Goal: Transaction & Acquisition: Purchase product/service

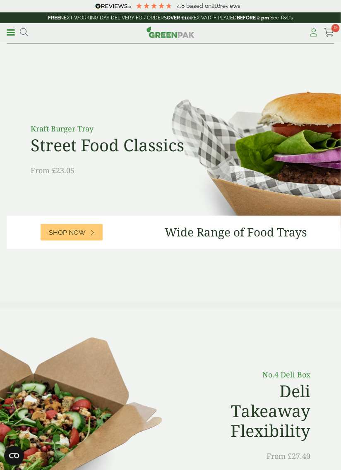
click at [312, 33] on icon at bounding box center [314, 33] width 10 height 8
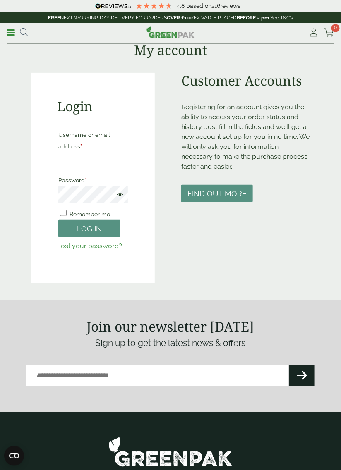
click at [77, 160] on input "Username or email address *" at bounding box center [93, 160] width 70 height 17
click at [84, 159] on input "****" at bounding box center [93, 160] width 70 height 17
type input "**********"
click at [121, 193] on span at bounding box center [118, 196] width 11 height 10
click at [88, 228] on button "Log in" at bounding box center [89, 229] width 62 height 18
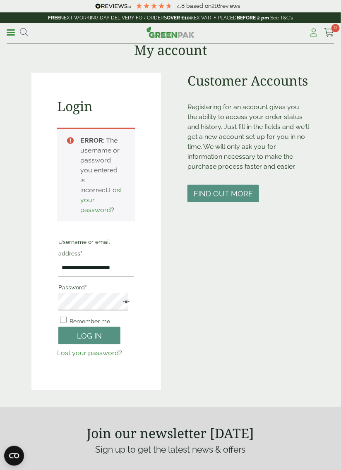
click at [312, 33] on icon at bounding box center [314, 33] width 10 height 8
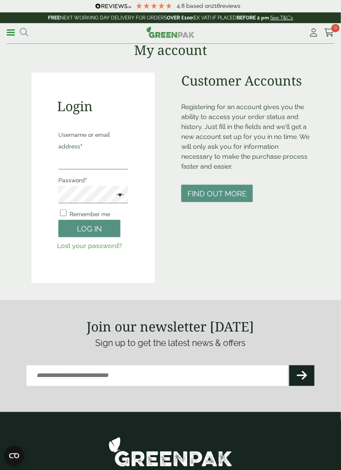
click at [76, 157] on input "Username or email address *" at bounding box center [93, 160] width 70 height 17
type input "****"
click at [94, 246] on link "Lost your password?" at bounding box center [89, 246] width 65 height 8
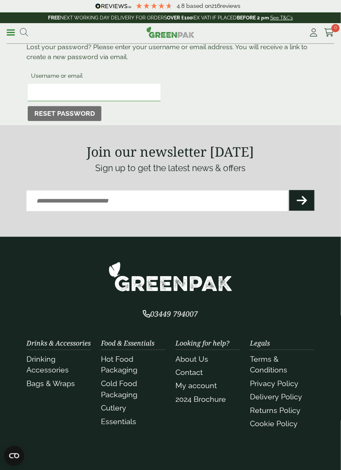
click at [50, 91] on input "Username or email" at bounding box center [94, 92] width 133 height 17
type input "**********"
click at [70, 114] on button "Reset password" at bounding box center [65, 113] width 74 height 15
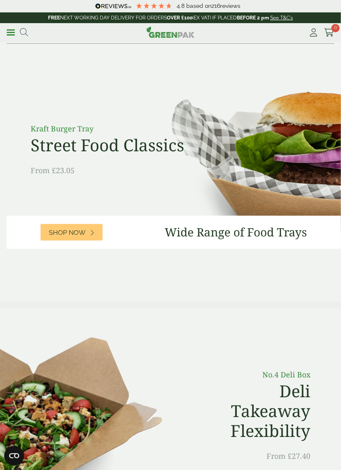
click at [9, 34] on link "Menu" at bounding box center [11, 32] width 8 height 8
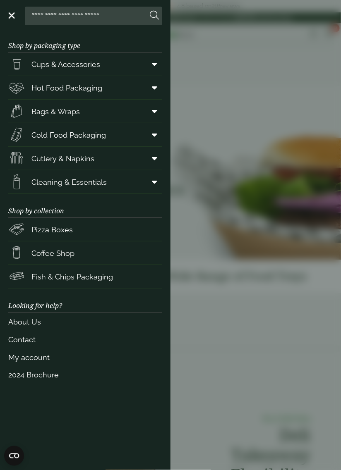
click at [234, 341] on aside "Close Shop by packaging type Cups & Accessories Hot Drink Paper Cups Smoothie C…" at bounding box center [170, 235] width 341 height 470
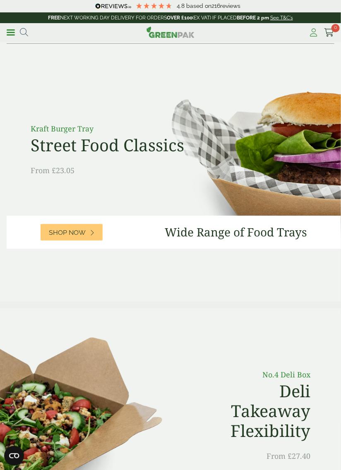
click at [312, 30] on icon at bounding box center [314, 33] width 10 height 8
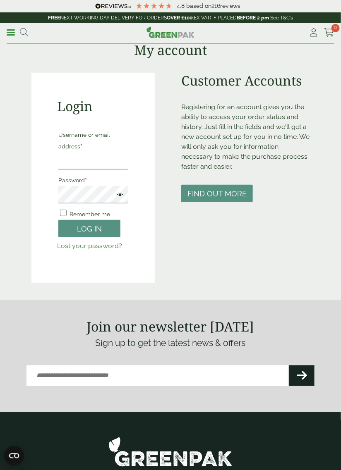
click at [83, 160] on input "Username or email address *" at bounding box center [93, 160] width 70 height 17
click at [121, 199] on span at bounding box center [118, 196] width 11 height 10
click at [99, 234] on button "Log in" at bounding box center [89, 229] width 62 height 18
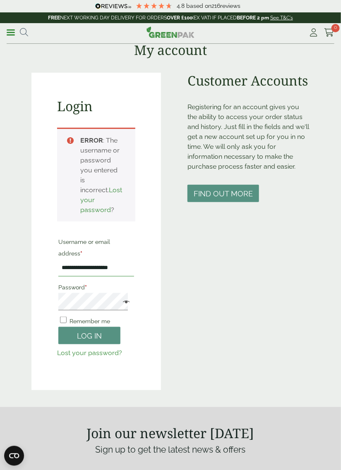
click at [115, 277] on input "**********" at bounding box center [96, 267] width 76 height 17
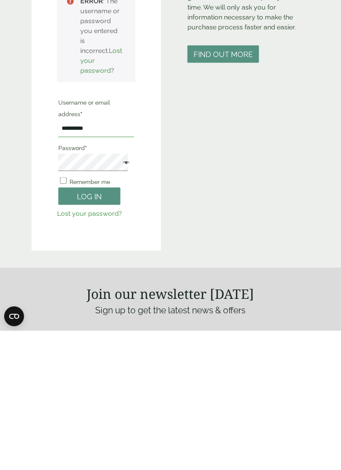
type input "*********"
type input "**********"
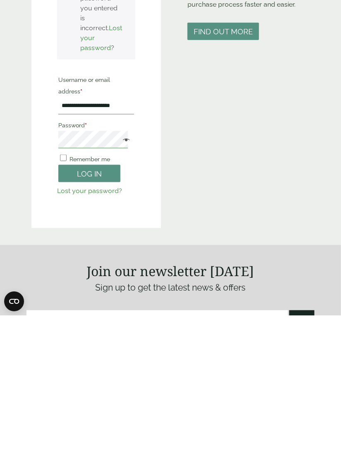
scroll to position [9, 0]
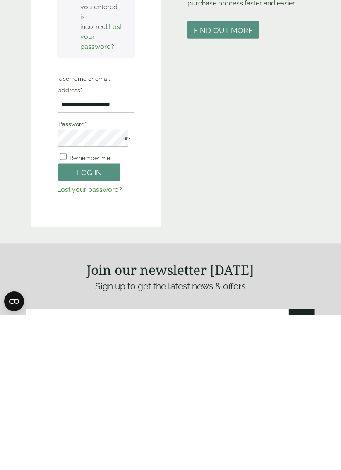
click at [122, 299] on span at bounding box center [124, 294] width 11 height 10
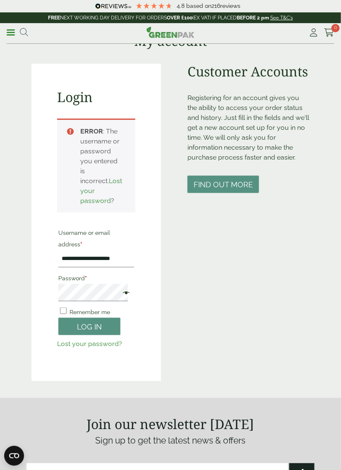
click at [121, 299] on span at bounding box center [124, 294] width 11 height 10
click at [97, 336] on button "Log in" at bounding box center [89, 327] width 62 height 18
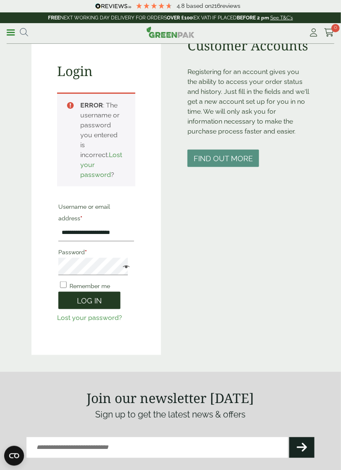
scroll to position [0, 0]
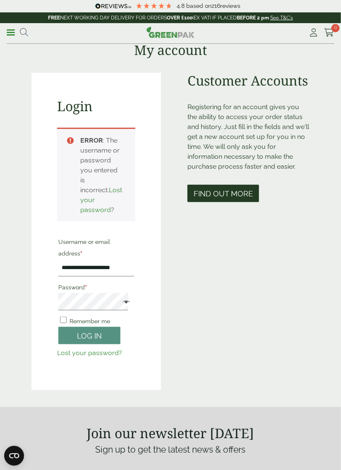
click at [216, 192] on button "Find out more" at bounding box center [223, 194] width 72 height 18
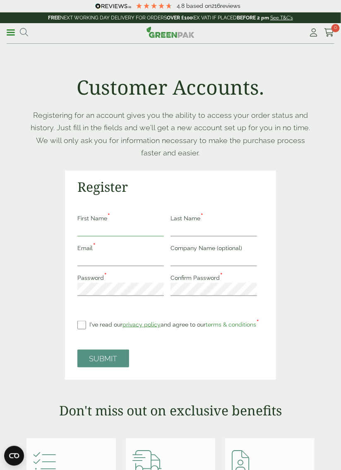
click at [110, 227] on input "First Name *" at bounding box center [120, 229] width 86 height 13
type input "*****"
type input "****"
click at [150, 264] on input "**********" at bounding box center [120, 259] width 86 height 13
type input "**********"
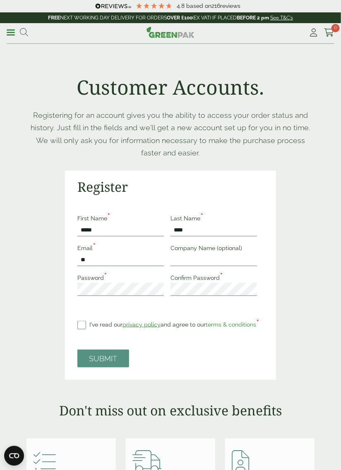
type input "**********"
click at [202, 257] on input "Company Name (optional)" at bounding box center [213, 259] width 86 height 13
type input "**********"
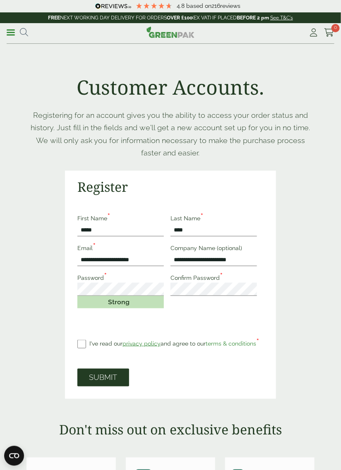
click at [106, 379] on button "SUBMIT" at bounding box center [103, 378] width 52 height 18
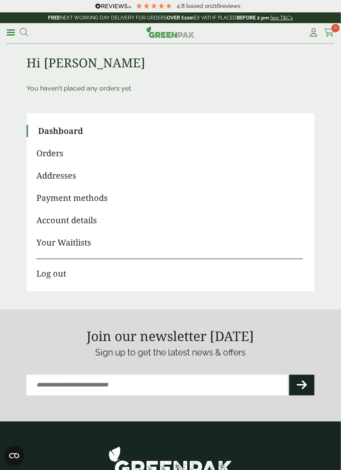
click at [329, 31] on icon at bounding box center [329, 33] width 10 height 8
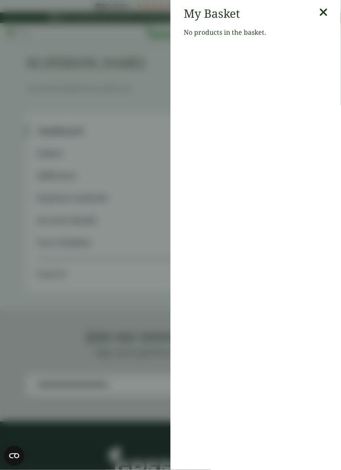
click at [321, 10] on icon at bounding box center [323, 13] width 9 height 12
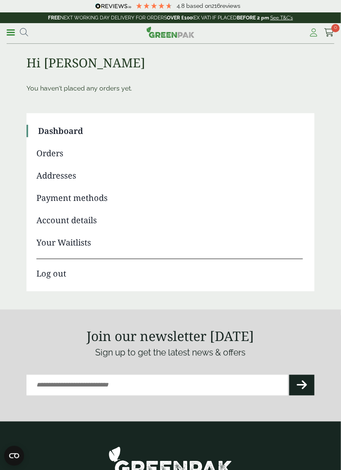
click at [311, 31] on icon at bounding box center [314, 33] width 10 height 8
click at [330, 31] on icon at bounding box center [329, 33] width 10 height 8
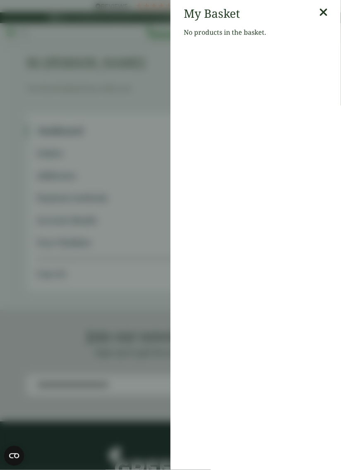
click at [323, 15] on icon at bounding box center [323, 13] width 9 height 12
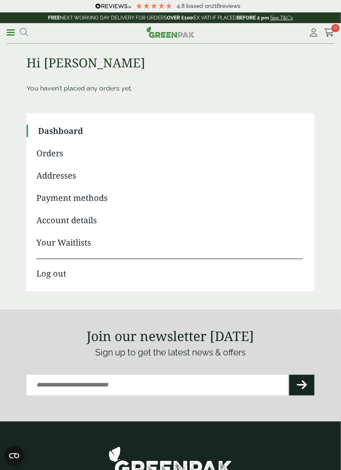
click at [50, 388] on input "Email (Required)" at bounding box center [156, 385] width 261 height 21
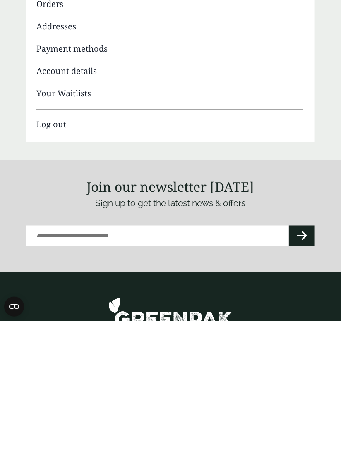
scroll to position [63, 0]
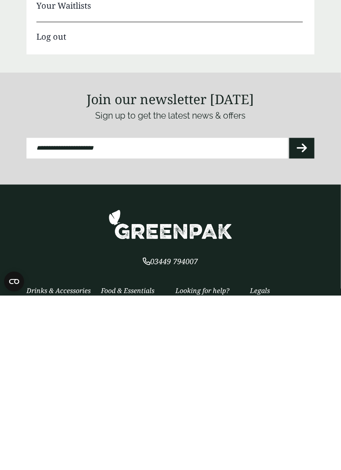
type input "**********"
click at [300, 323] on icon at bounding box center [302, 323] width 10 height 12
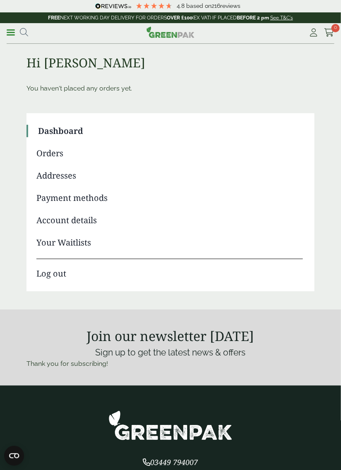
click at [77, 195] on link "Payment methods" at bounding box center [169, 198] width 266 height 12
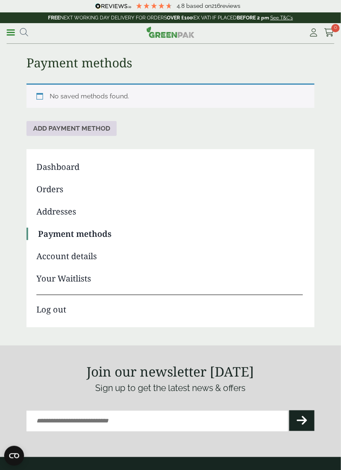
click at [89, 125] on link "Add payment method" at bounding box center [71, 128] width 90 height 15
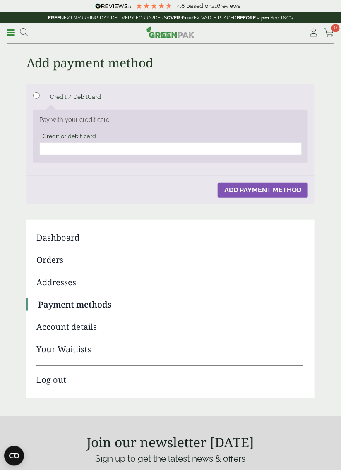
click at [14, 34] on link "Menu" at bounding box center [11, 32] width 8 height 8
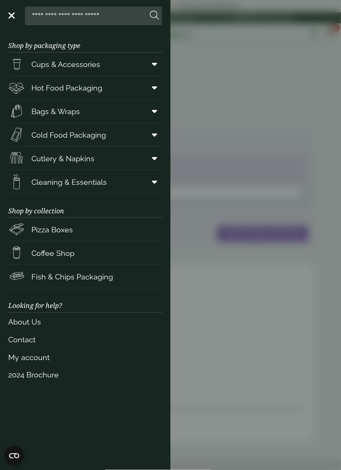
click at [149, 91] on span at bounding box center [153, 88] width 19 height 16
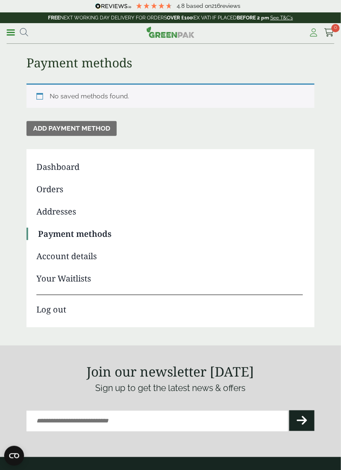
click at [313, 29] on icon at bounding box center [314, 33] width 10 height 8
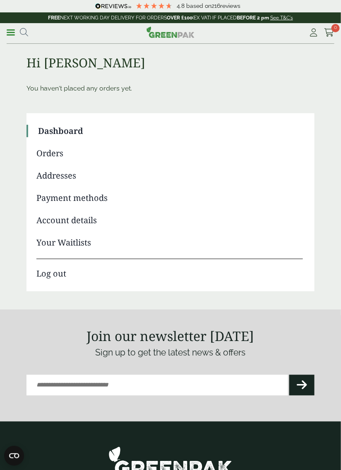
click at [13, 32] on span at bounding box center [11, 32] width 8 height 1
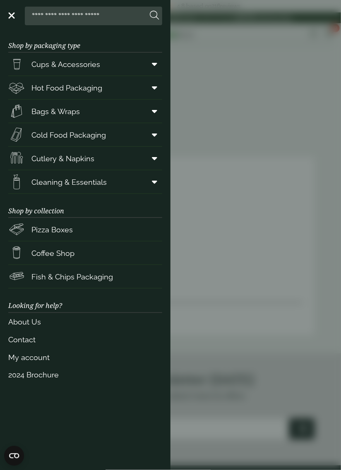
click at [43, 252] on span "Coffee Shop" at bounding box center [52, 253] width 43 height 11
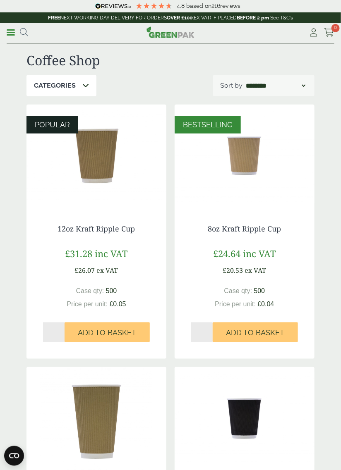
click at [13, 34] on link "Menu" at bounding box center [11, 32] width 8 height 8
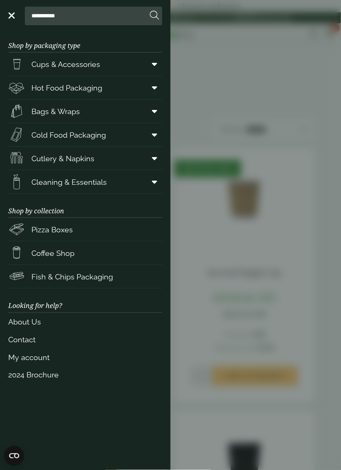
click at [64, 85] on span "Hot Food Packaging" at bounding box center [66, 87] width 71 height 11
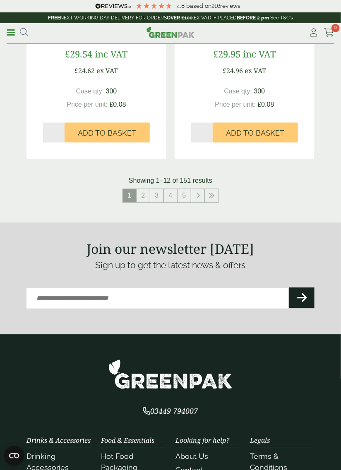
scroll to position [1615, 0]
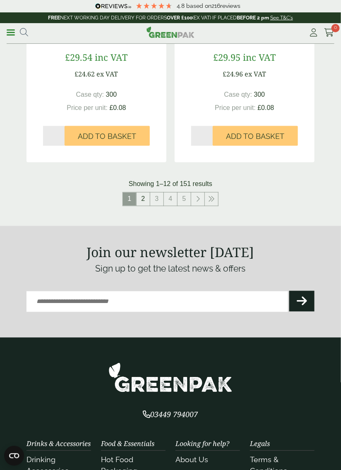
click at [146, 193] on link "2" at bounding box center [143, 199] width 13 height 13
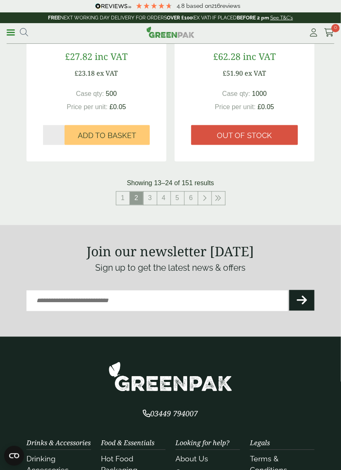
scroll to position [1616, 0]
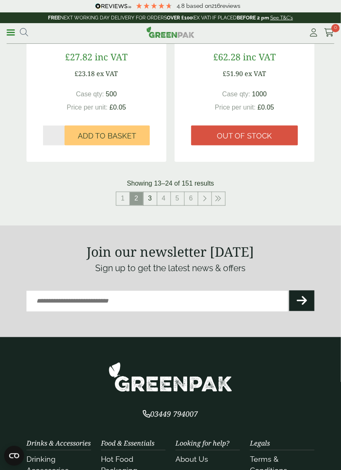
click at [153, 192] on link "3" at bounding box center [150, 198] width 13 height 13
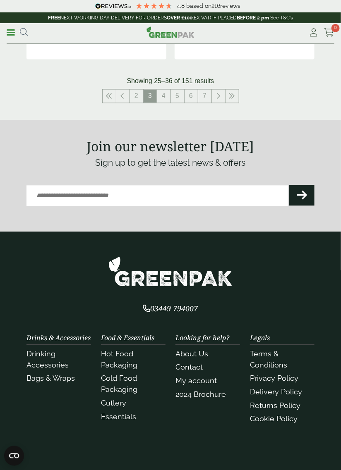
scroll to position [1677, 0]
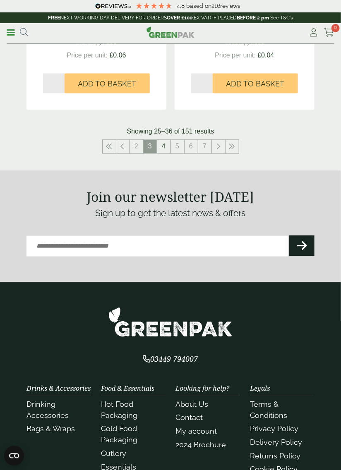
click at [165, 142] on link "4" at bounding box center [163, 146] width 13 height 13
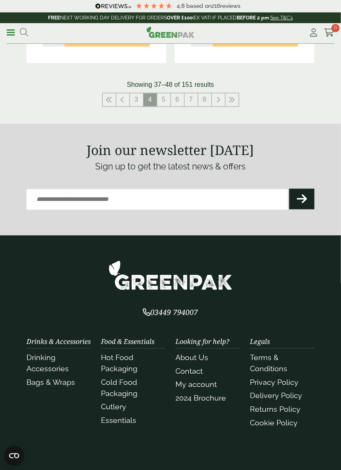
scroll to position [1714, 0]
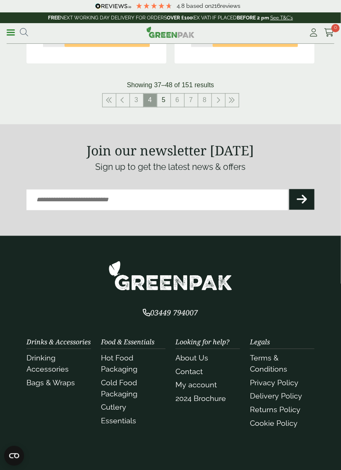
click at [167, 94] on link "5" at bounding box center [163, 100] width 13 height 13
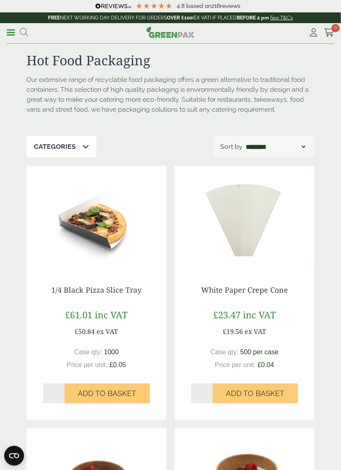
click at [80, 146] on div "Categories" at bounding box center [61, 147] width 70 height 22
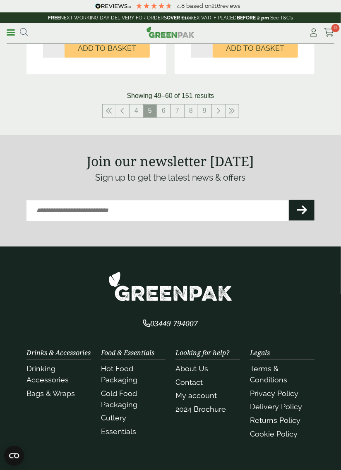
scroll to position [1702, 0]
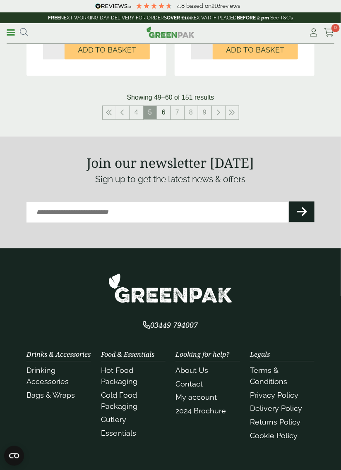
click at [163, 112] on link "6" at bounding box center [163, 112] width 13 height 13
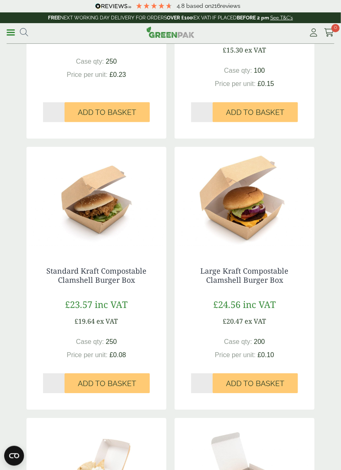
scroll to position [1087, 0]
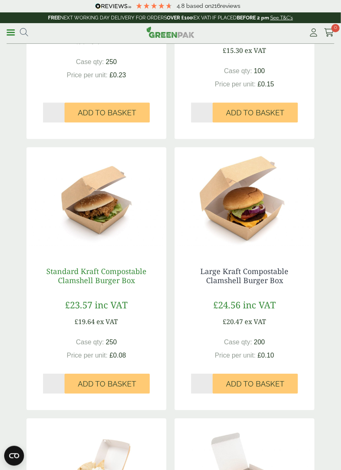
click at [82, 277] on link "Standard Kraft Compostable Clamshell Burger Box" at bounding box center [96, 276] width 100 height 19
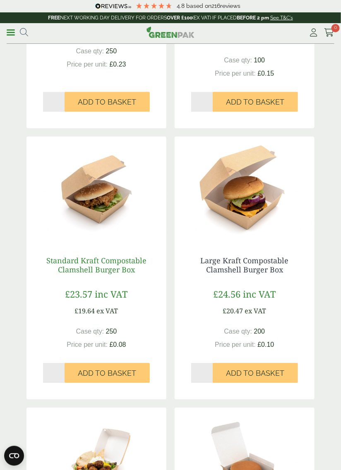
scroll to position [1113, 0]
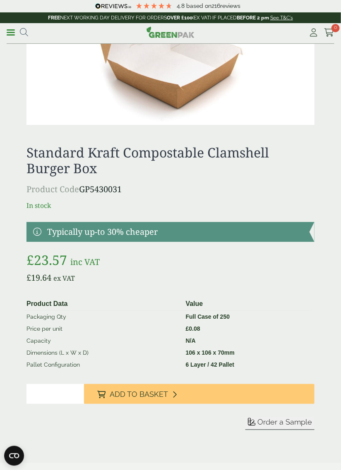
scroll to position [524, 0]
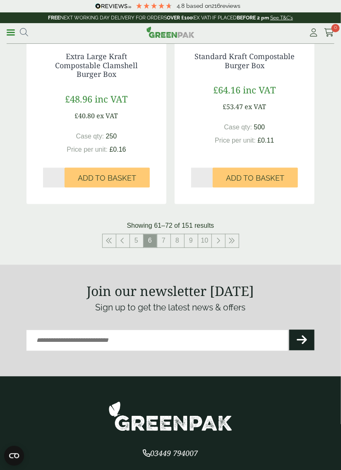
scroll to position [1573, 0]
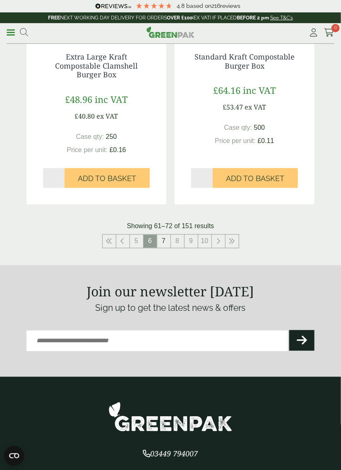
click at [163, 242] on link "7" at bounding box center [163, 241] width 13 height 13
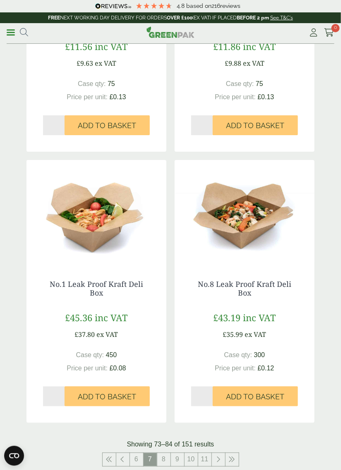
scroll to position [1359, 0]
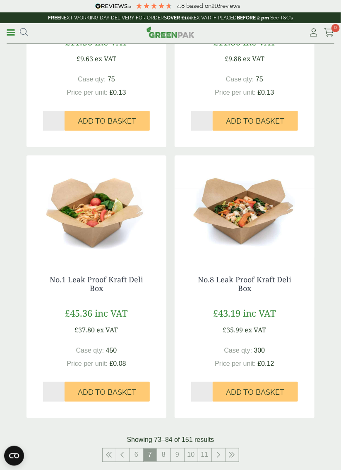
click at [96, 210] on img at bounding box center [96, 207] width 140 height 103
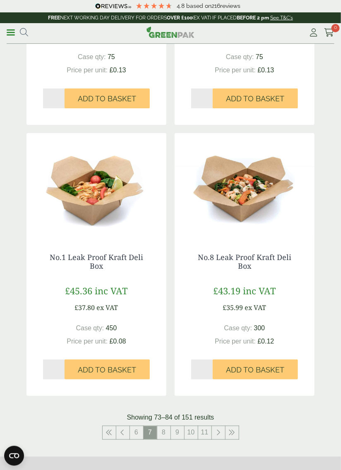
scroll to position [1386, 0]
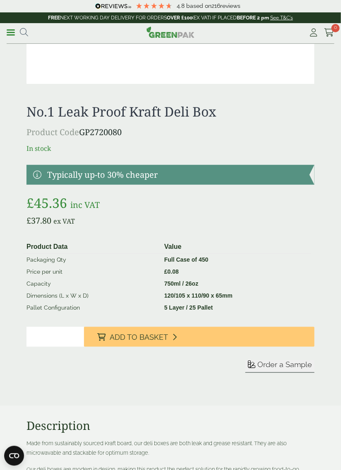
scroll to position [752, 0]
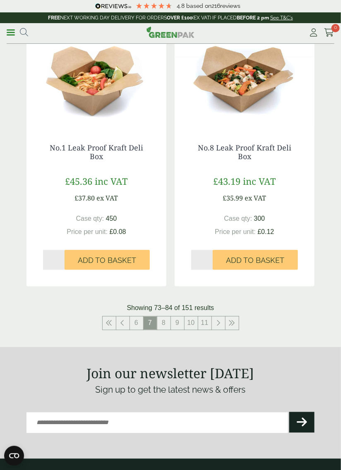
scroll to position [1493, 0]
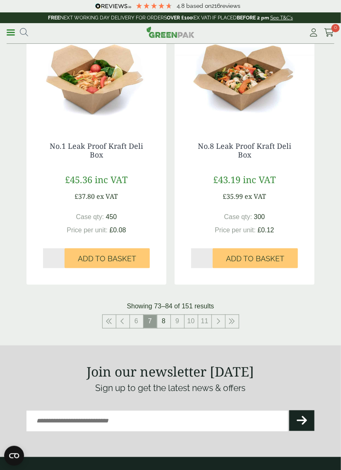
click at [166, 322] on link "8" at bounding box center [163, 321] width 13 height 13
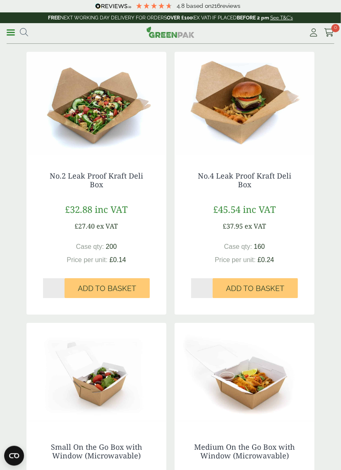
scroll to position [391, 0]
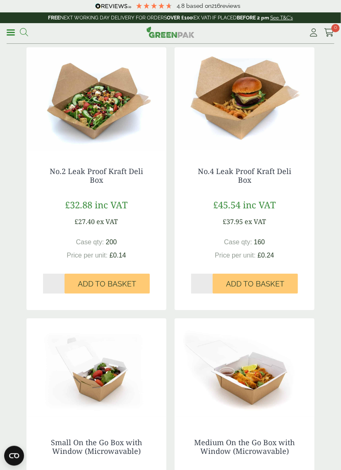
click at [25, 29] on icon at bounding box center [24, 32] width 8 height 8
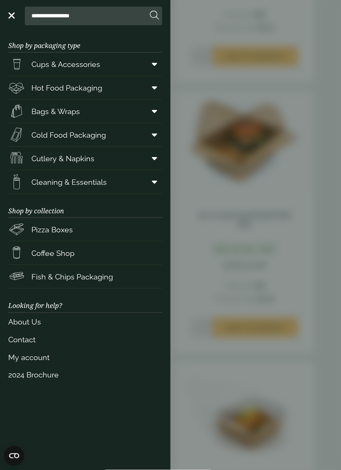
click at [83, 138] on span "Cold Food Packaging" at bounding box center [68, 135] width 74 height 11
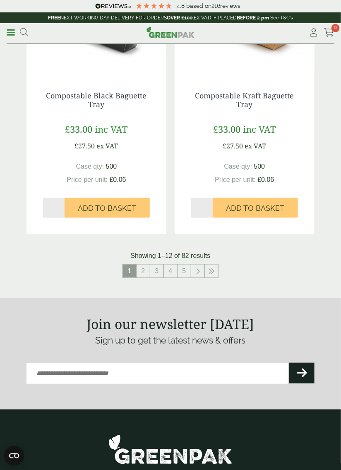
scroll to position [1535, 0]
click at [198, 268] on icon at bounding box center [198, 271] width 4 height 7
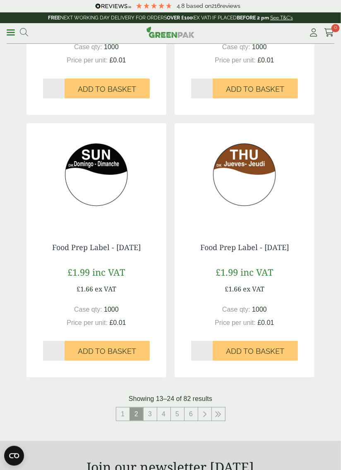
scroll to position [1391, 0]
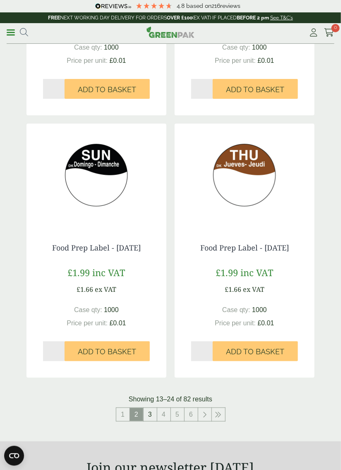
click at [151, 415] on link "3" at bounding box center [150, 414] width 13 height 13
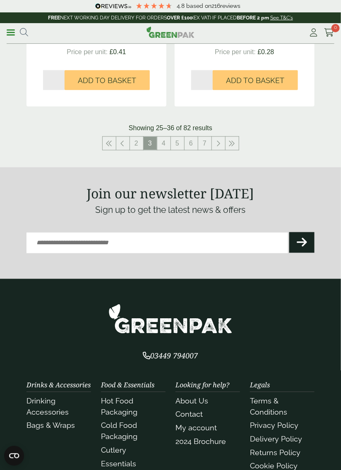
scroll to position [1717, 0]
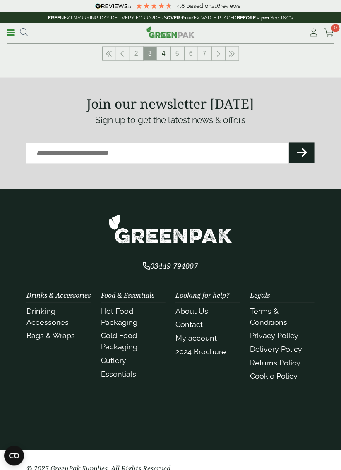
click at [164, 50] on link "4" at bounding box center [163, 53] width 13 height 13
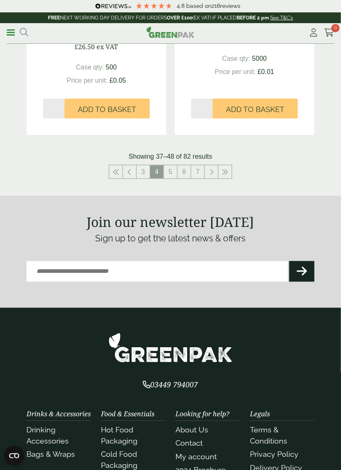
scroll to position [1624, 0]
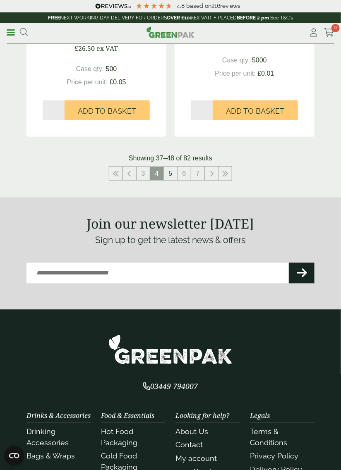
click at [170, 174] on link "5" at bounding box center [170, 173] width 13 height 13
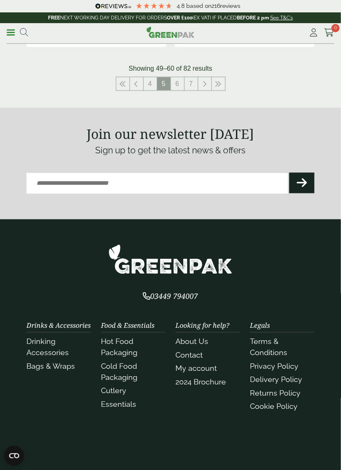
scroll to position [1735, 0]
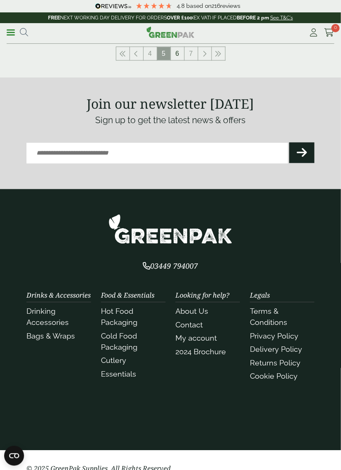
click at [176, 55] on link "6" at bounding box center [177, 53] width 13 height 13
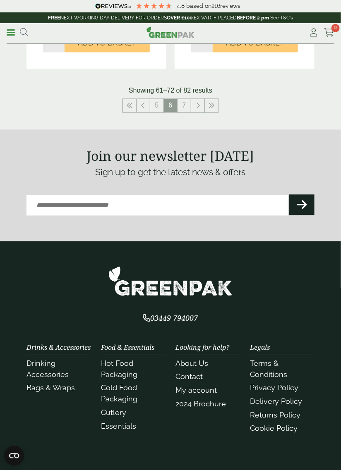
scroll to position [1705, 0]
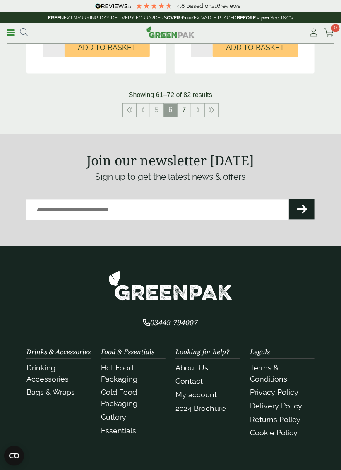
click at [185, 108] on link "7" at bounding box center [184, 110] width 13 height 13
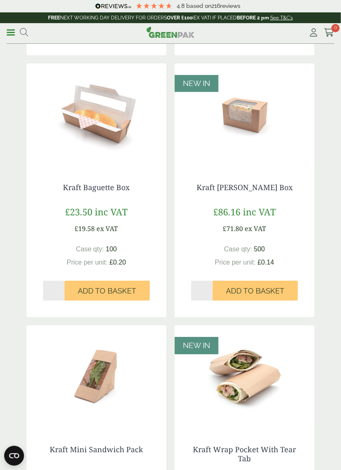
scroll to position [365, 0]
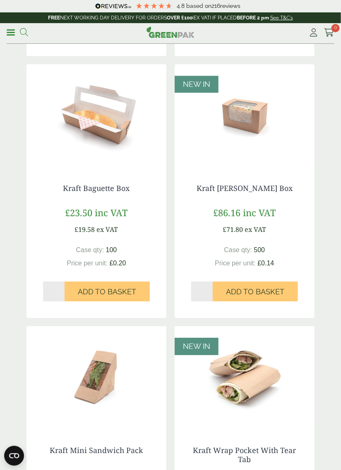
click at [24, 27] on link at bounding box center [24, 32] width 8 height 11
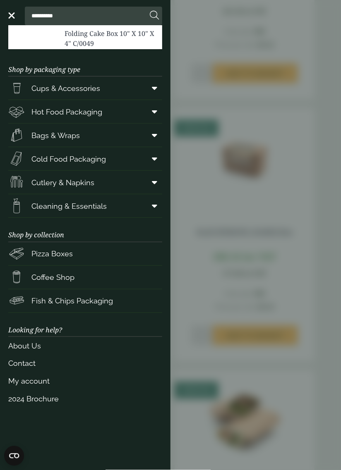
type input "**********"
click at [150, 10] on button at bounding box center [154, 15] width 9 height 11
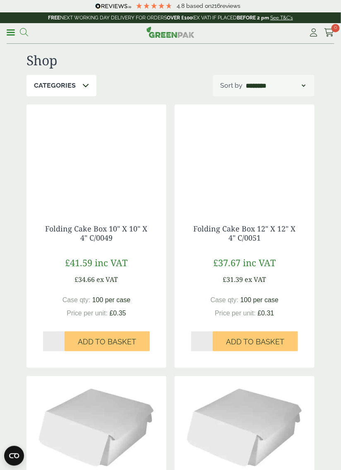
click at [22, 32] on icon at bounding box center [24, 32] width 8 height 8
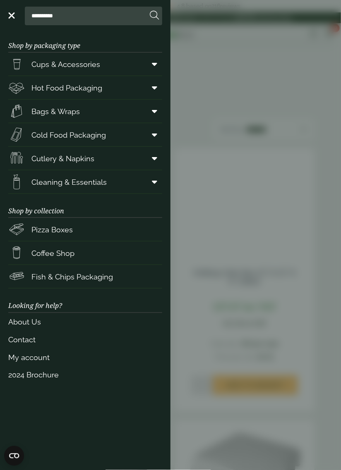
click at [65, 91] on span "Hot Food Packaging" at bounding box center [66, 87] width 71 height 11
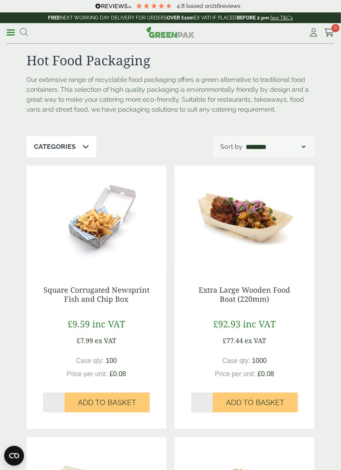
click at [305, 150] on select "**********" at bounding box center [276, 147] width 63 height 10
click at [88, 144] on icon at bounding box center [85, 146] width 7 height 7
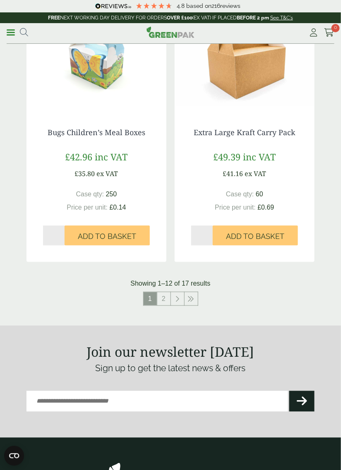
scroll to position [1508, 0]
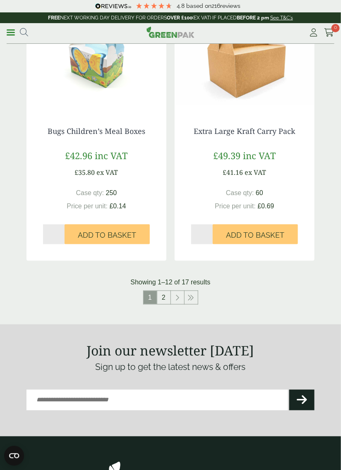
click at [165, 291] on link "2" at bounding box center [163, 297] width 13 height 13
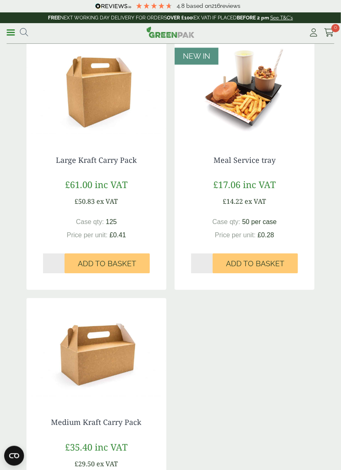
scroll to position [396, 0]
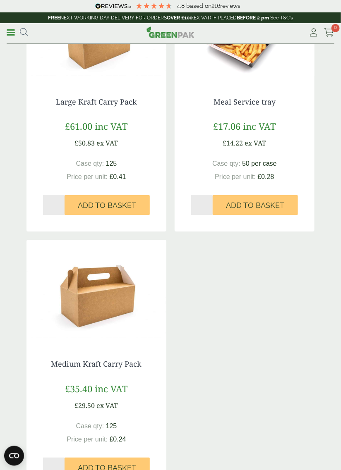
click at [99, 309] on img at bounding box center [96, 291] width 140 height 103
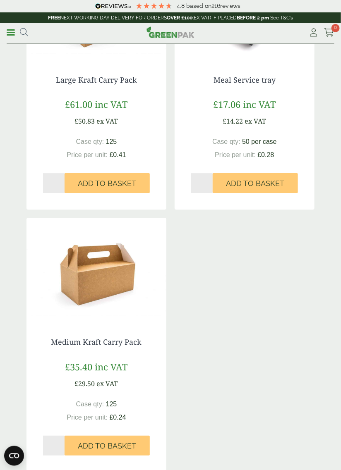
scroll to position [487, 0]
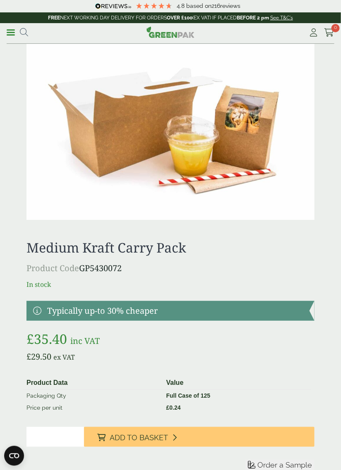
scroll to position [617, 0]
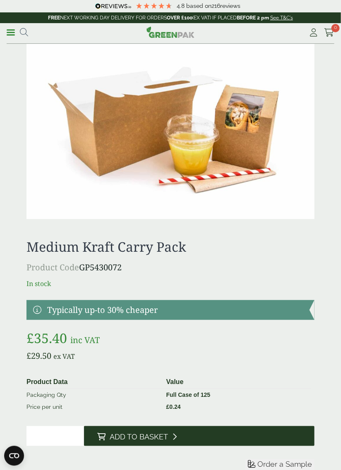
click at [147, 433] on span "Add to Basket" at bounding box center [139, 437] width 58 height 9
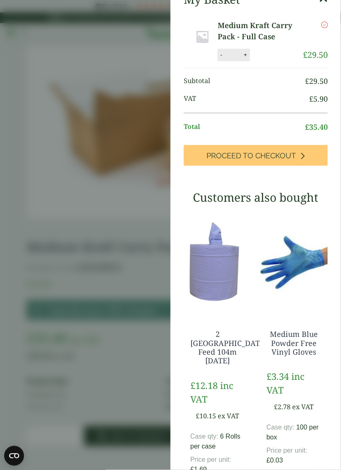
scroll to position [0, 0]
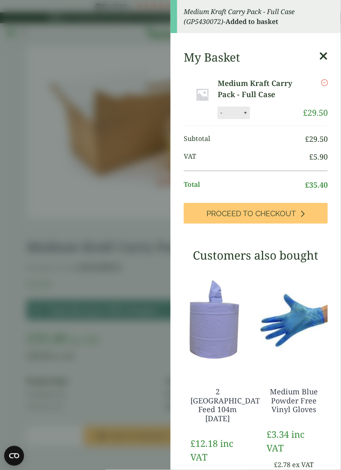
click at [321, 56] on icon at bounding box center [323, 56] width 9 height 12
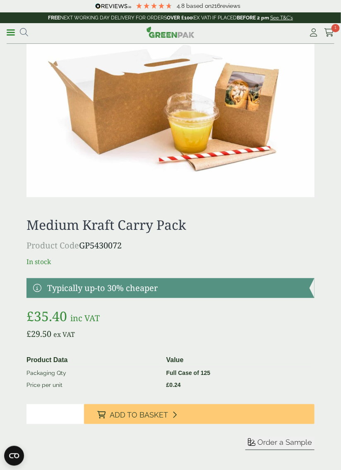
scroll to position [644, 0]
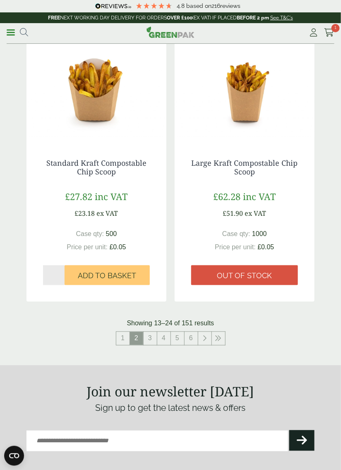
scroll to position [1476, 0]
click at [149, 333] on link "3" at bounding box center [150, 338] width 13 height 13
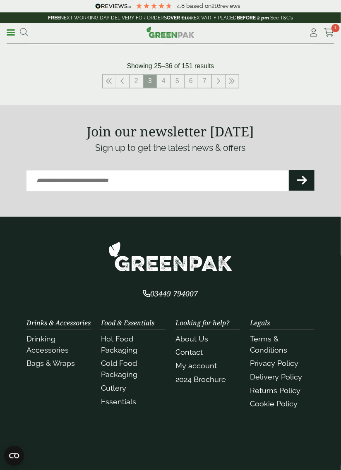
scroll to position [1770, 0]
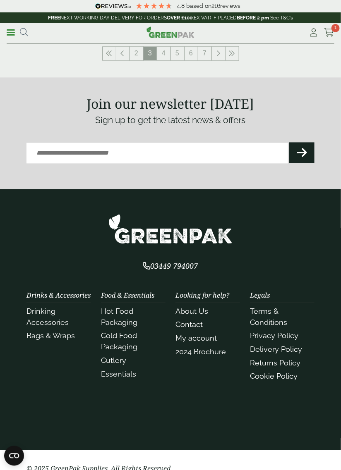
click at [290, 216] on div at bounding box center [170, 229] width 288 height 30
click at [161, 51] on link "4" at bounding box center [163, 53] width 13 height 13
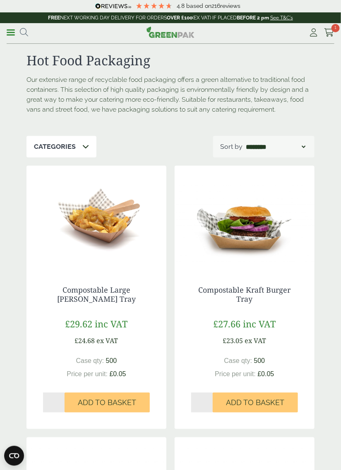
click at [82, 149] on icon at bounding box center [85, 146] width 7 height 7
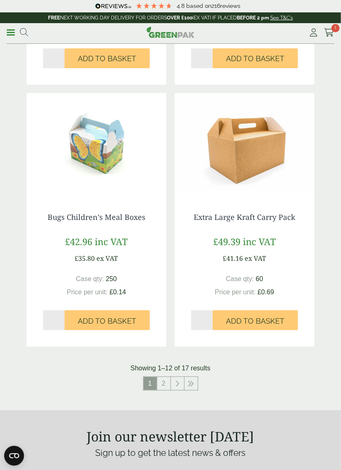
scroll to position [1423, 0]
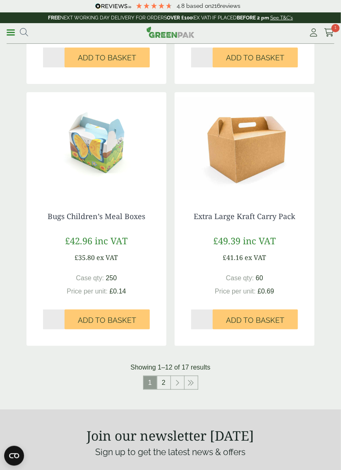
click at [163, 377] on link "2" at bounding box center [163, 383] width 13 height 13
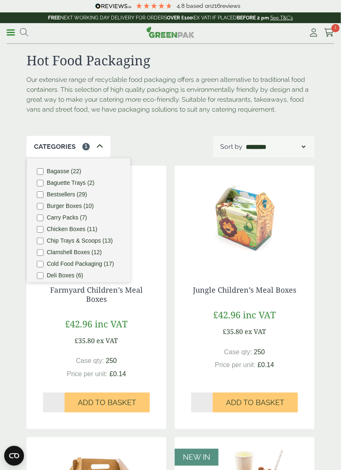
click at [12, 35] on link "Menu" at bounding box center [11, 32] width 8 height 8
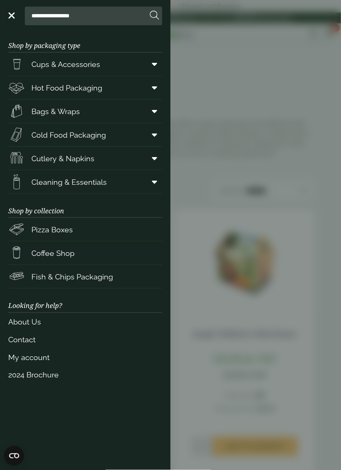
click at [61, 252] on span "Coffee Shop" at bounding box center [52, 253] width 43 height 11
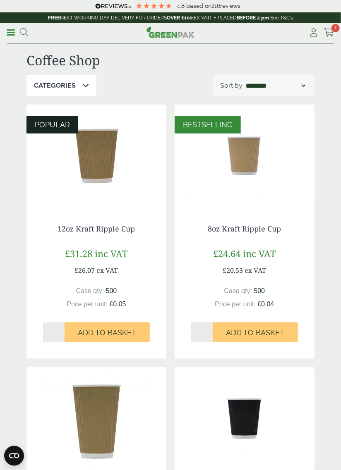
click at [79, 89] on div "Categories" at bounding box center [61, 86] width 70 height 22
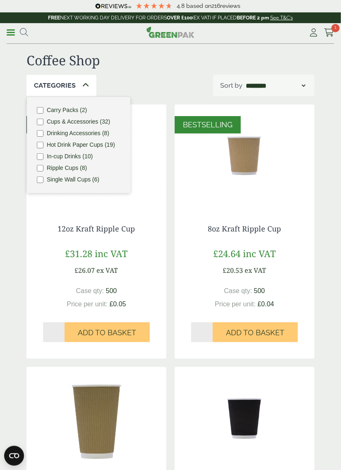
click at [12, 34] on link "Menu" at bounding box center [11, 32] width 8 height 8
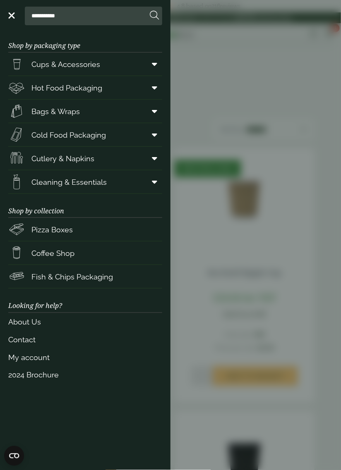
click at [41, 89] on span "Hot Food Packaging" at bounding box center [66, 87] width 71 height 11
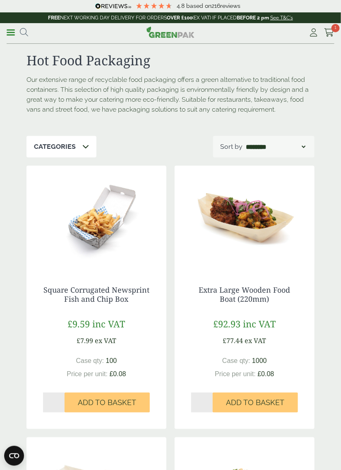
click at [84, 144] on icon at bounding box center [85, 146] width 7 height 7
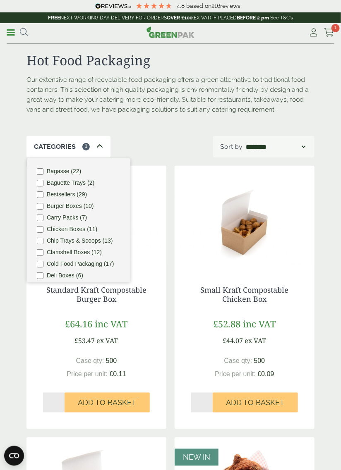
click at [304, 311] on div "Small Kraft Compostable Chicken Box £52.88 inc VAT £44.07 ex VAT Case qty: 500 …" at bounding box center [245, 349] width 140 height 160
click at [168, 144] on div "Categories 1 Bagasse (22) Baguette Trays (2) Bestsellers (29) Burger Boxes (10)…" at bounding box center [170, 147] width 288 height 22
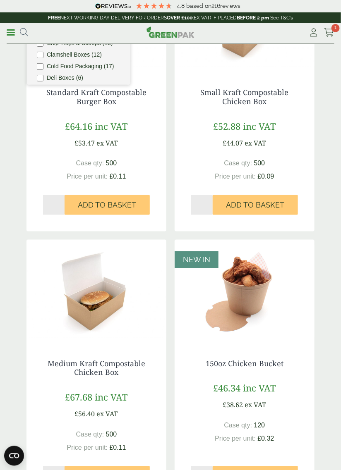
scroll to position [197, 0]
click at [241, 70] on img at bounding box center [245, 20] width 140 height 103
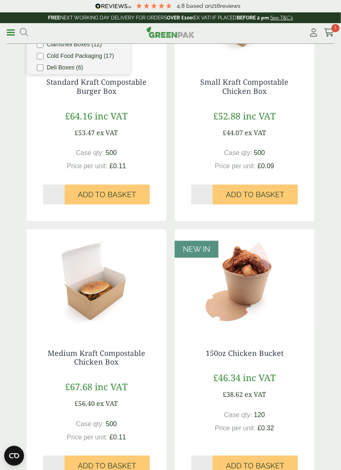
scroll to position [224, 0]
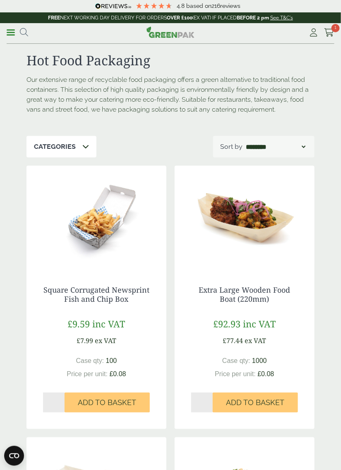
click at [58, 147] on p "Categories" at bounding box center [55, 147] width 42 height 10
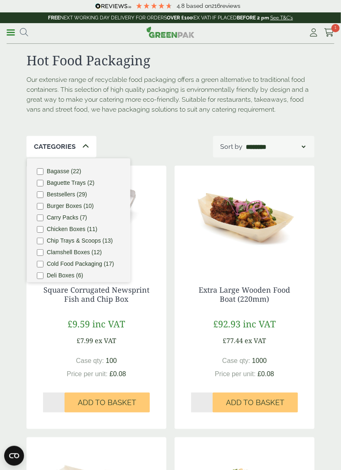
click at [81, 228] on label "Chicken Boxes (11)" at bounding box center [72, 229] width 50 height 6
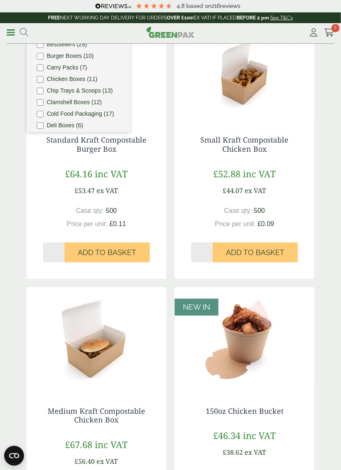
scroll to position [150, 0]
click at [98, 347] on img at bounding box center [96, 339] width 140 height 103
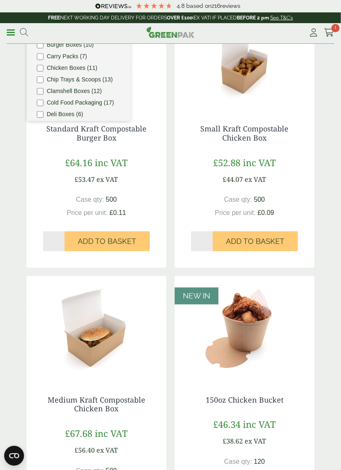
scroll to position [177, 0]
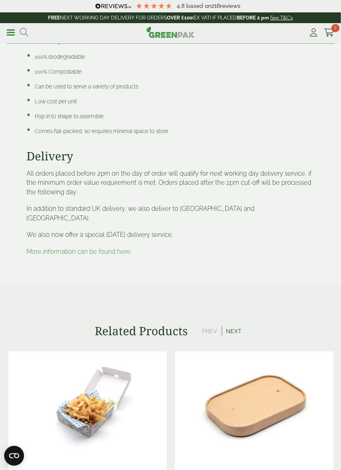
scroll to position [1433, 0]
click at [234, 326] on button "Next" at bounding box center [234, 331] width 24 height 10
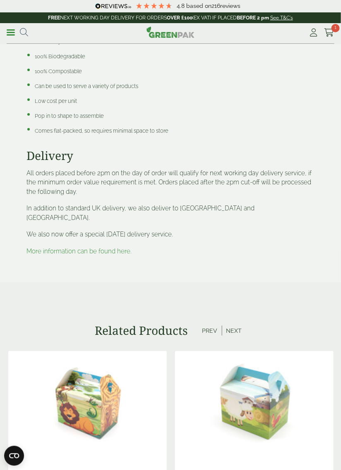
click at [231, 326] on button "Next" at bounding box center [234, 331] width 24 height 10
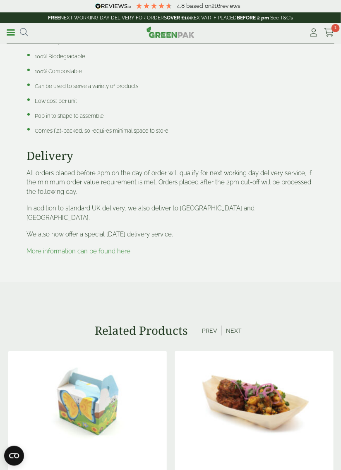
click at [240, 326] on button "Next" at bounding box center [234, 331] width 24 height 10
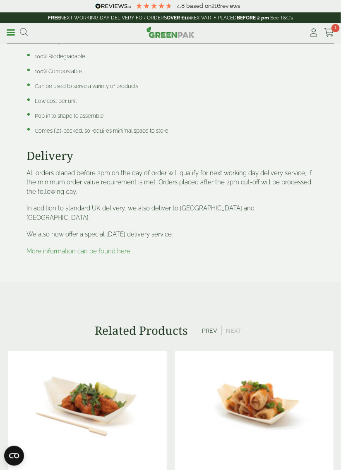
click at [235, 326] on button "Next" at bounding box center [234, 331] width 24 height 10
click at [236, 326] on button "Next" at bounding box center [234, 331] width 24 height 10
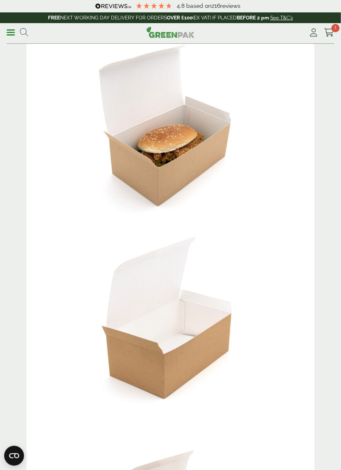
scroll to position [0, 0]
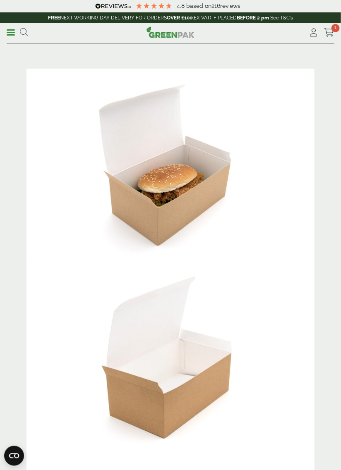
click at [11, 34] on link "Menu" at bounding box center [11, 32] width 8 height 8
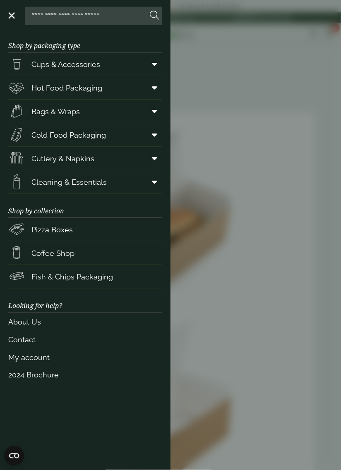
click at [135, 88] on link "Hot Food Packaging" at bounding box center [85, 87] width 154 height 23
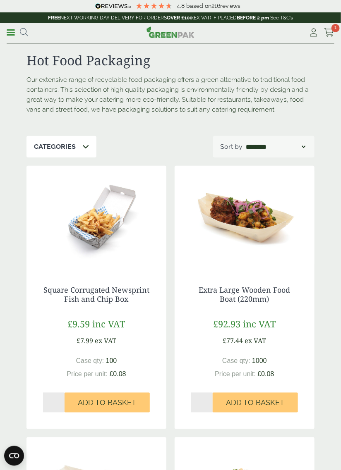
click at [87, 146] on icon at bounding box center [85, 146] width 7 height 7
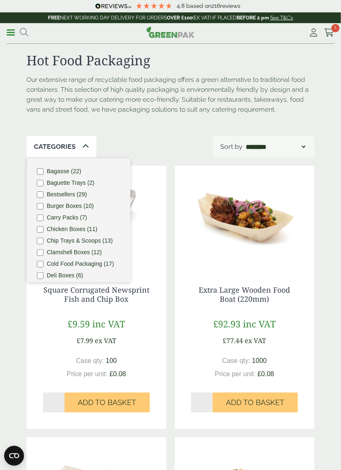
click at [71, 254] on label "Clamshell Boxes (12)" at bounding box center [74, 252] width 55 height 6
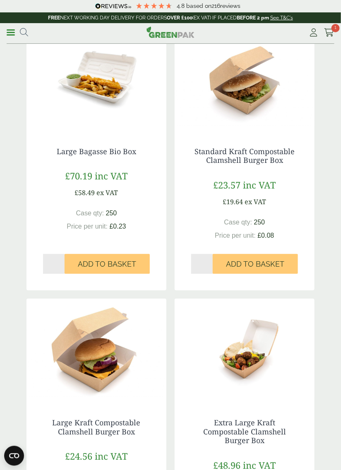
scroll to position [934, 0]
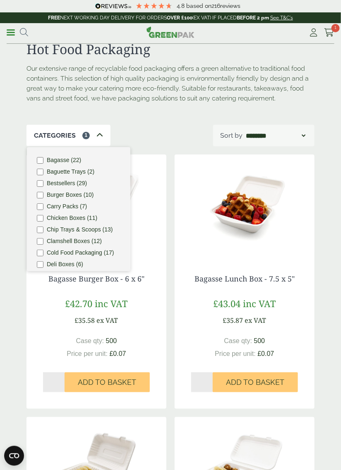
scroll to position [11, 0]
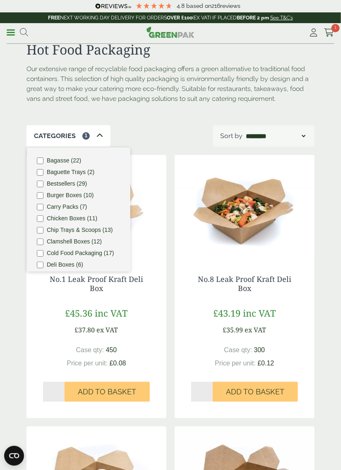
click at [304, 325] on div "No.8 Leak Proof Kraft Deli Box £43.19 inc VAT £35.99 ex VAT Case qty: 300 Price…" at bounding box center [245, 339] width 140 height 160
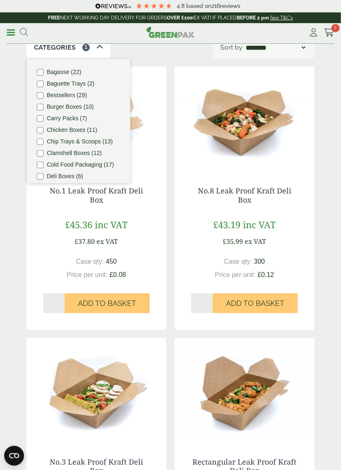
scroll to position [98, 0]
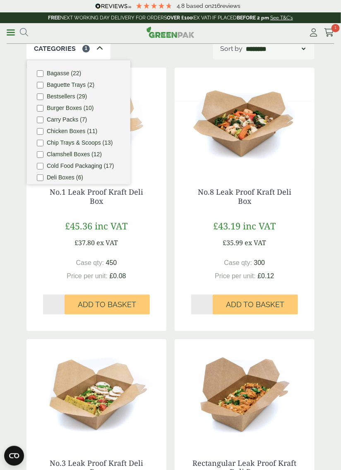
click at [77, 202] on h4 "No.1 Leak Proof Kraft Deli Box" at bounding box center [96, 197] width 107 height 18
click at [80, 189] on link "No.1 Leak Proof Kraft Deli Box" at bounding box center [97, 196] width 94 height 19
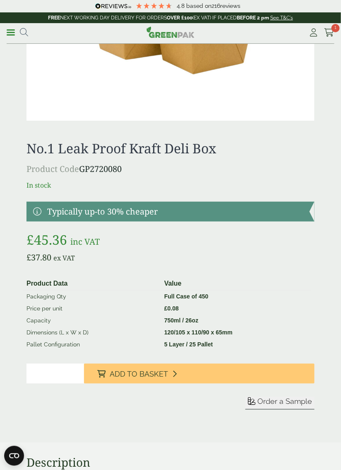
scroll to position [716, 0]
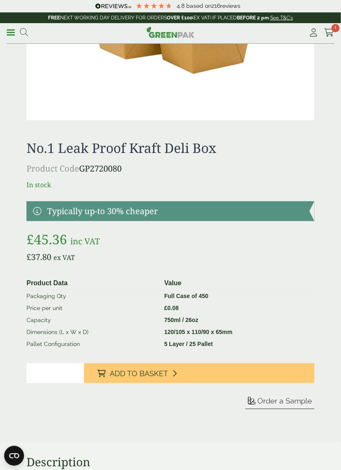
click at [12, 32] on span at bounding box center [11, 32] width 8 height 1
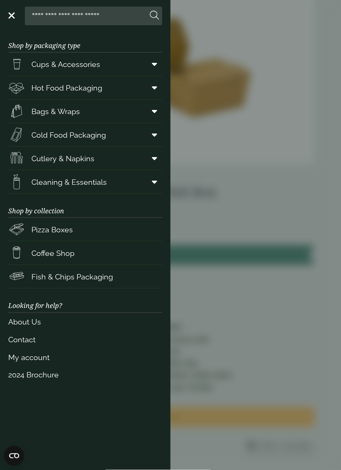
click at [37, 135] on span "Cold Food Packaging" at bounding box center [68, 135] width 74 height 11
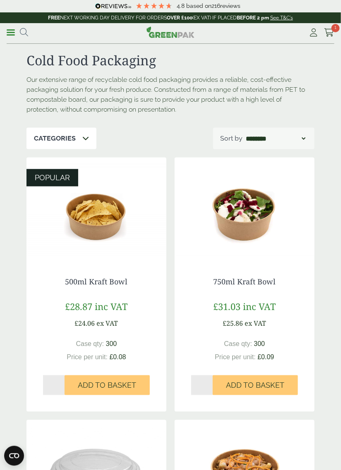
click at [75, 136] on div "Categories" at bounding box center [61, 139] width 70 height 22
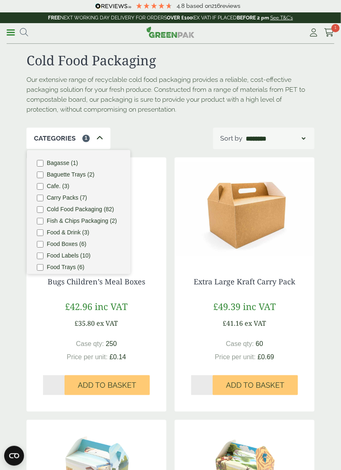
click at [14, 32] on span at bounding box center [11, 32] width 8 height 1
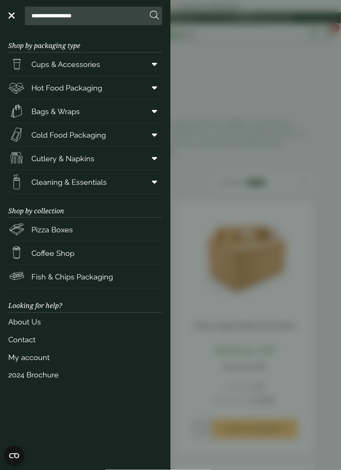
click at [142, 178] on link "Cleaning & Essentials" at bounding box center [85, 181] width 154 height 23
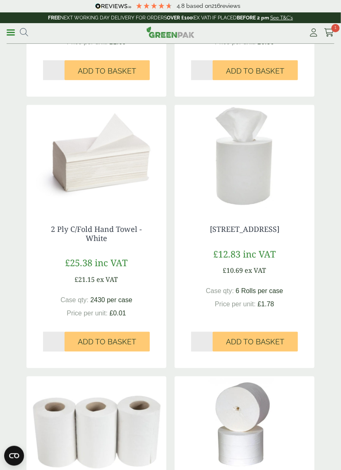
scroll to position [834, 0]
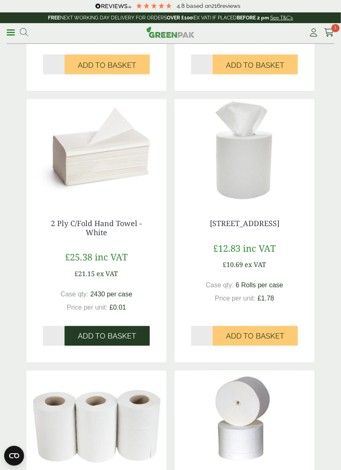
click at [102, 334] on span "Add to Basket" at bounding box center [107, 336] width 58 height 9
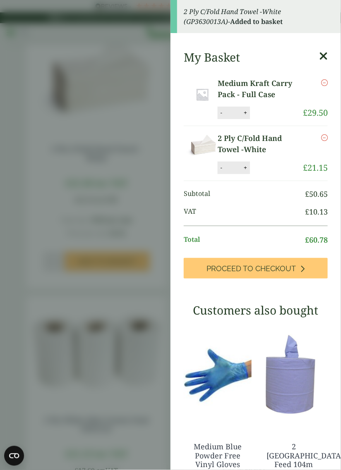
click at [326, 59] on icon at bounding box center [323, 56] width 9 height 12
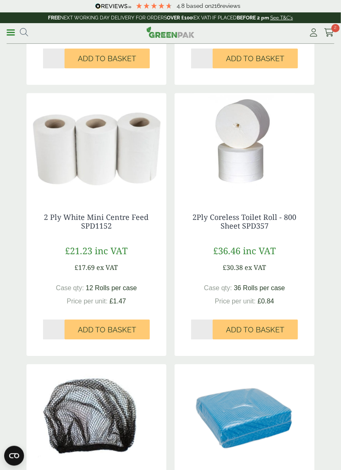
scroll to position [1113, 0]
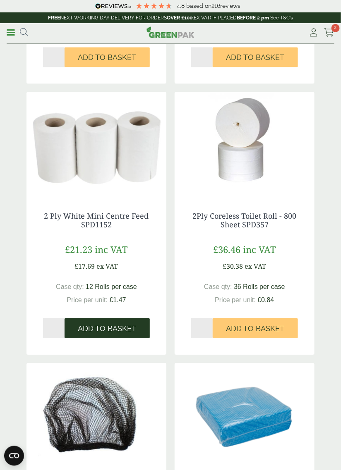
click at [101, 325] on span "Add to Basket" at bounding box center [107, 328] width 58 height 9
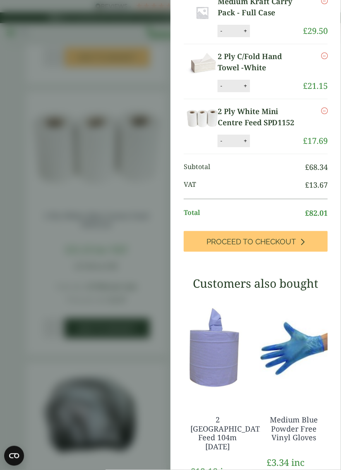
scroll to position [130, 0]
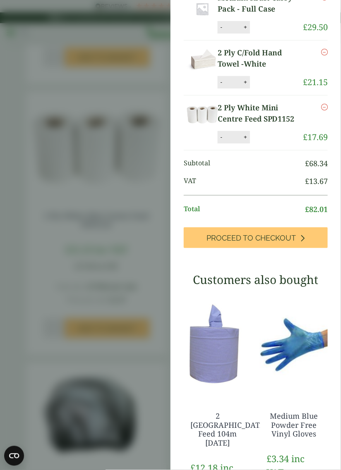
click at [108, 285] on aside "2 Ply White Mini Centre Feed SPD1152 (GP3630001B) - Added to basket 2 Ply C/Fol…" at bounding box center [170, 235] width 341 height 470
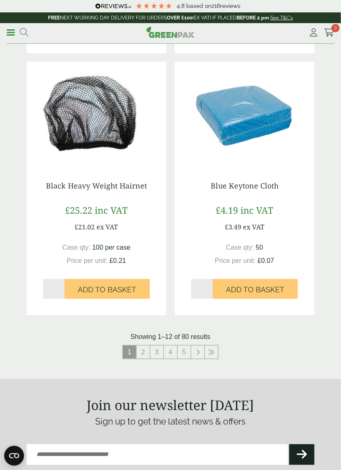
scroll to position [1420, 0]
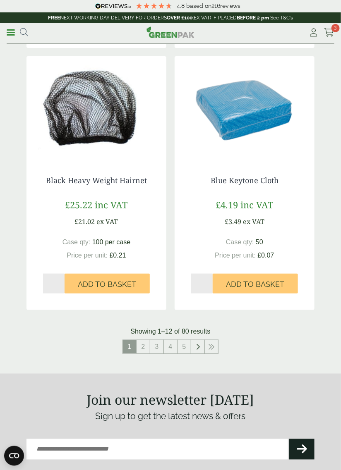
click at [197, 346] on icon at bounding box center [198, 347] width 4 height 7
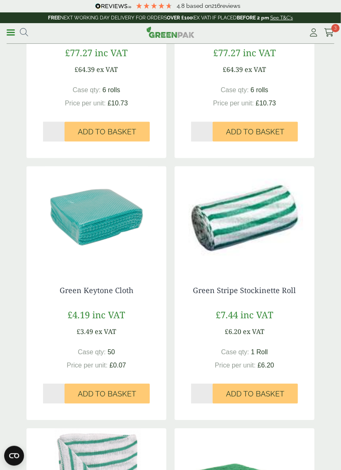
scroll to position [1037, 0]
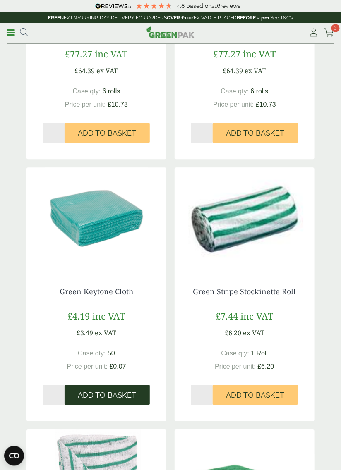
click at [109, 390] on button "Add to Basket" at bounding box center [107, 396] width 85 height 20
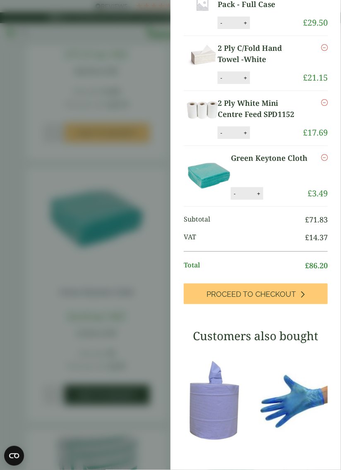
scroll to position [86, 0]
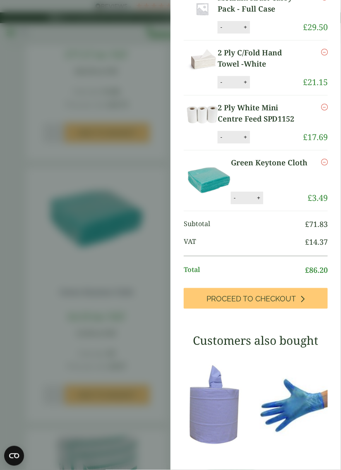
click at [55, 276] on aside "Green Keytone Cloth (GP5230009EB) - Added to basket My Basket Medium Kraft Carr…" at bounding box center [170, 235] width 341 height 470
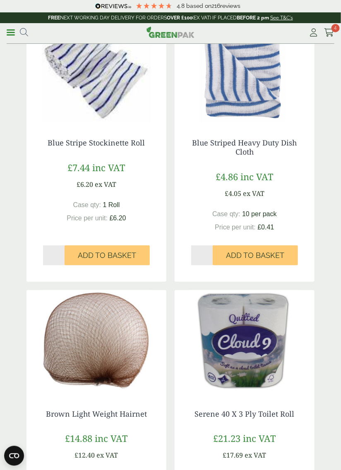
scroll to position [0, 0]
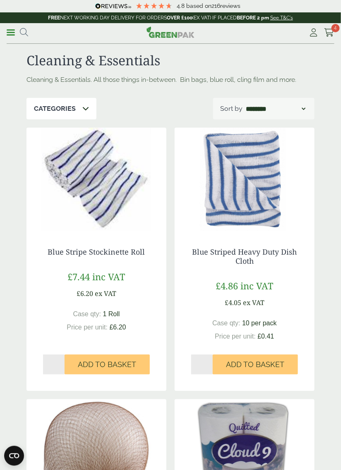
click at [79, 103] on div "Categories" at bounding box center [61, 109] width 70 height 22
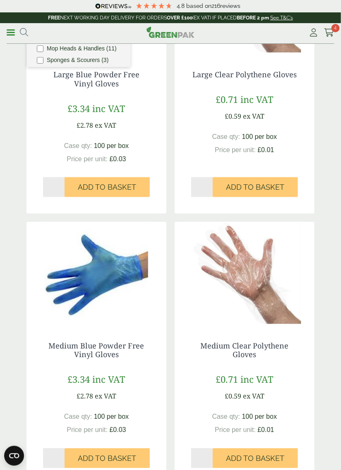
scroll to position [178, 0]
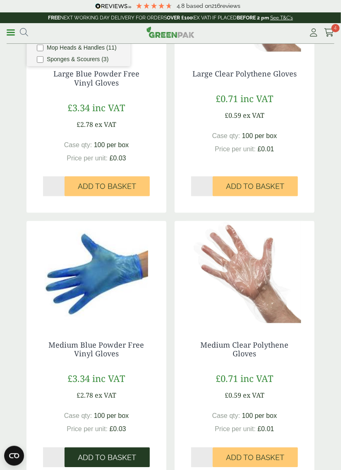
click at [104, 457] on span "Add to Basket" at bounding box center [107, 458] width 58 height 9
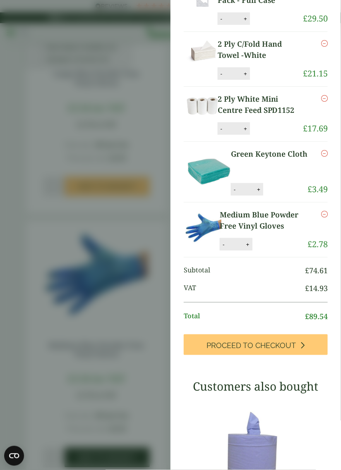
scroll to position [86, 0]
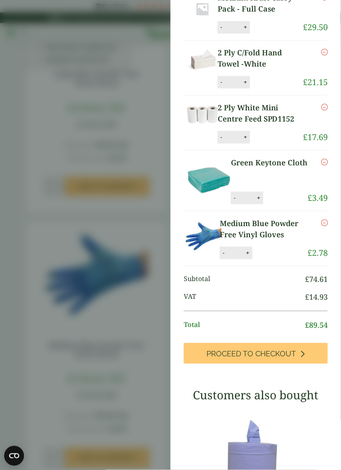
click at [49, 42] on aside "Medium Blue Powder Free Vinyl Gloves (GP4130015J) - Added to basket My Basket M…" at bounding box center [170, 235] width 341 height 470
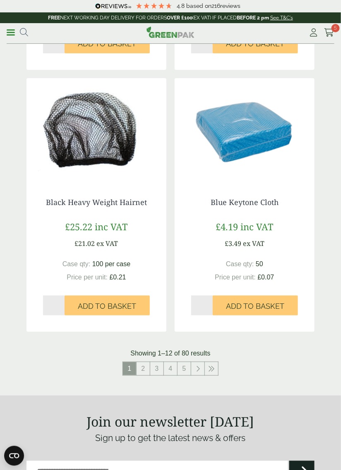
scroll to position [1403, 0]
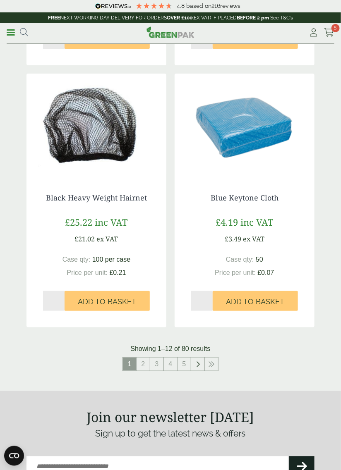
click at [197, 365] on icon at bounding box center [198, 364] width 4 height 7
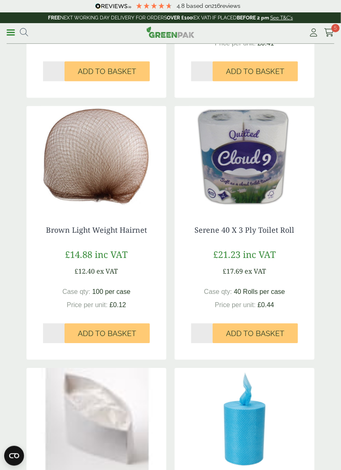
scroll to position [294, 0]
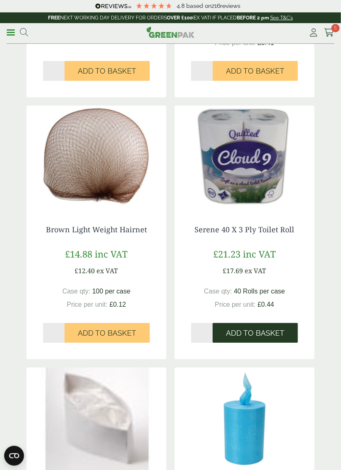
click at [253, 329] on button "Add to Basket" at bounding box center [255, 334] width 85 height 20
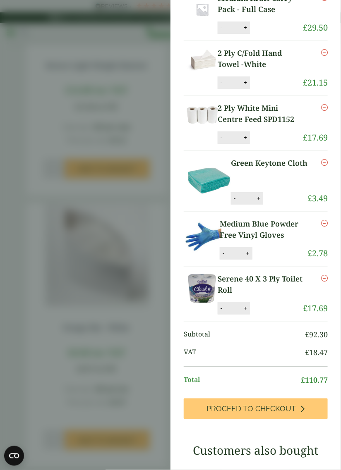
scroll to position [86, 0]
click at [132, 392] on aside "Serene 40 X 3 Ply Toilet Roll (GP3630009B) - Added to basket My Basket Medium K…" at bounding box center [170, 235] width 341 height 470
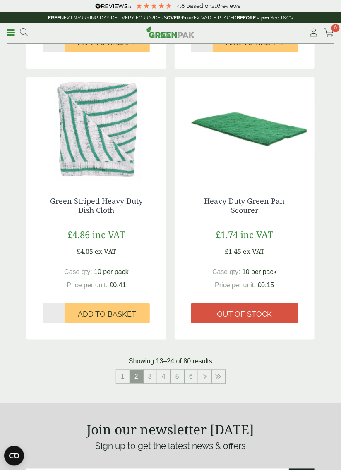
scroll to position [1392, 0]
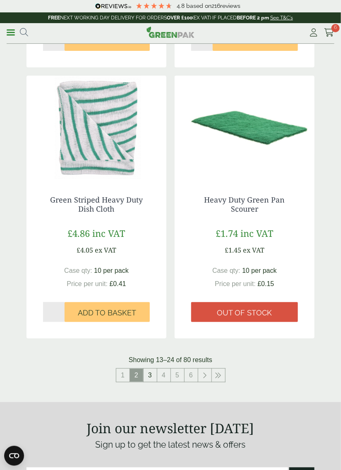
click at [149, 377] on link "3" at bounding box center [150, 375] width 13 height 13
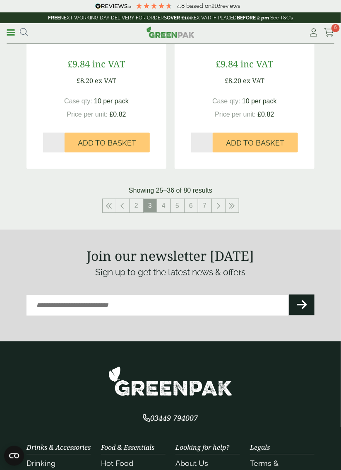
scroll to position [1570, 0]
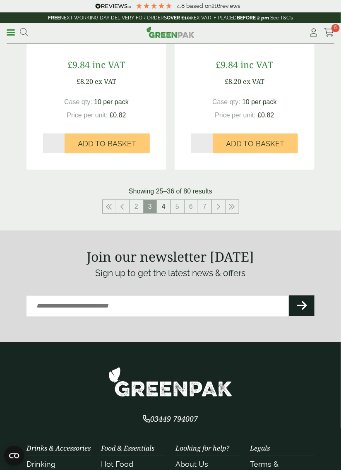
click at [164, 206] on link "4" at bounding box center [163, 206] width 13 height 13
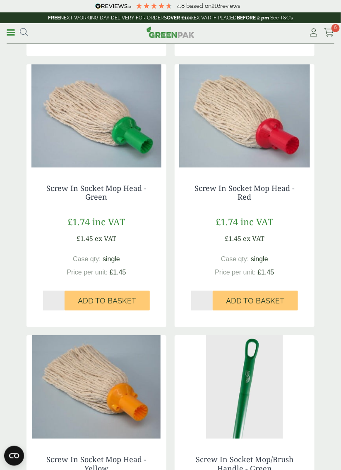
scroll to position [1154, 0]
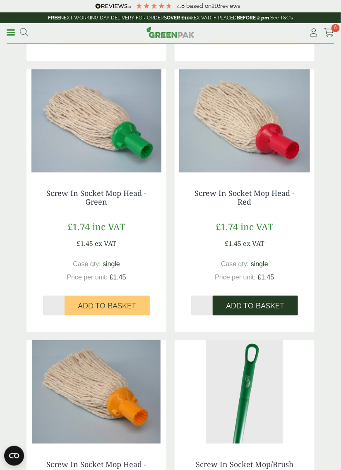
click at [261, 303] on span "Add to Basket" at bounding box center [255, 306] width 58 height 9
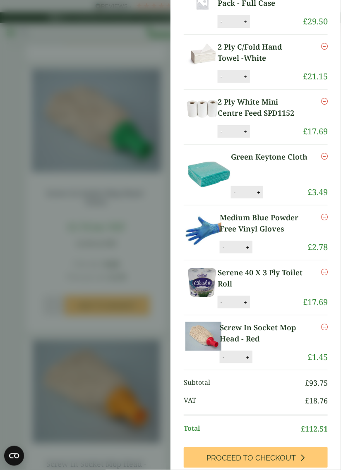
scroll to position [86, 0]
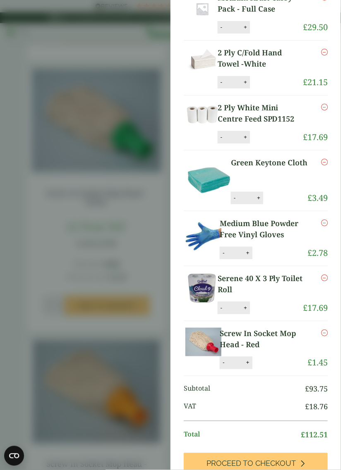
click at [120, 291] on aside "Screw In Socket Mop Head - Red (GP4030050E) - Added to basket My Basket Medium …" at bounding box center [170, 235] width 341 height 470
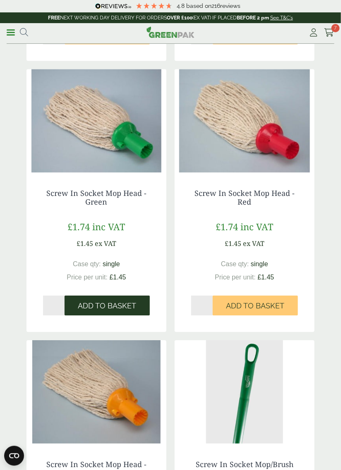
click at [114, 306] on span "Add to Basket" at bounding box center [107, 306] width 58 height 9
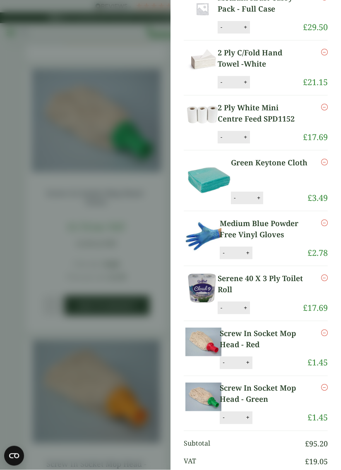
scroll to position [130, 0]
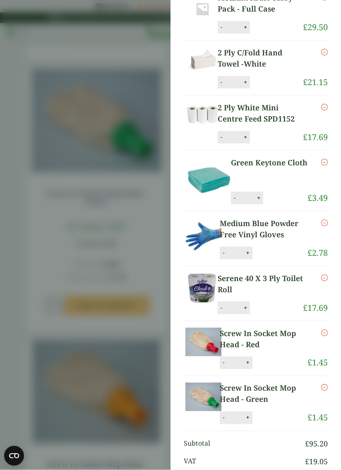
click at [94, 217] on aside "Screw In Socket Mop Head - Green (GP4030050C) - Added to basket Screw In Socket…" at bounding box center [170, 235] width 341 height 470
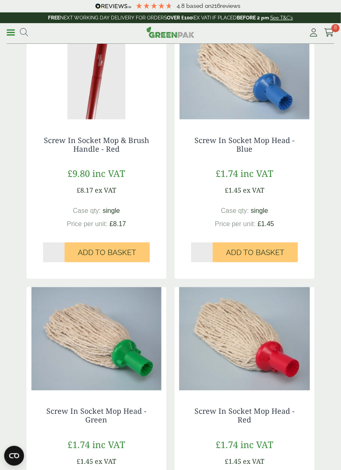
scroll to position [936, 0]
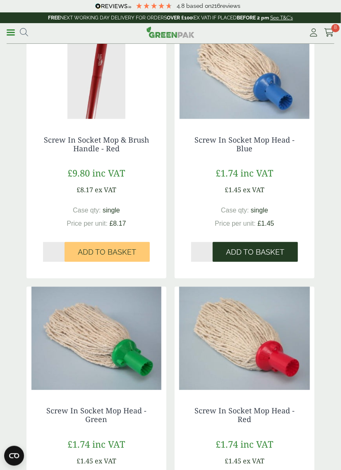
click at [249, 249] on span "Add to Basket" at bounding box center [255, 252] width 58 height 9
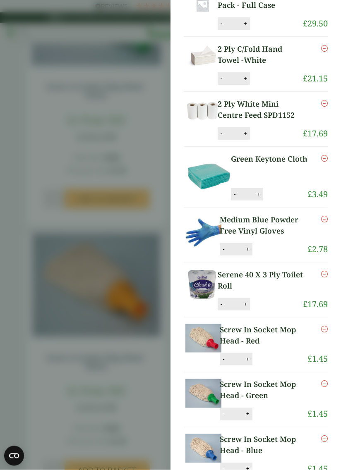
scroll to position [42, 0]
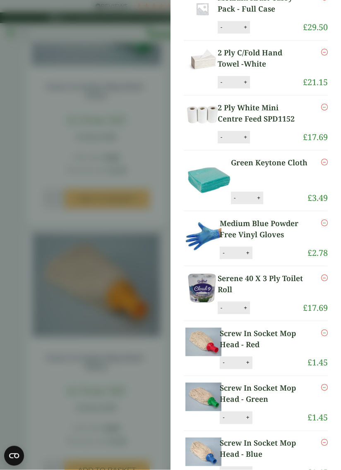
click at [70, 79] on aside "My Basket Medium Kraft Carry Pack - Full Case Medium Kraft Carry Pack - Full Ca…" at bounding box center [170, 235] width 341 height 470
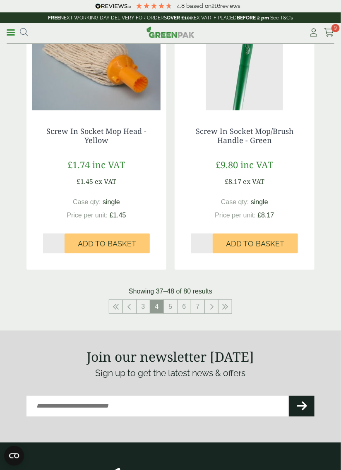
scroll to position [1487, 0]
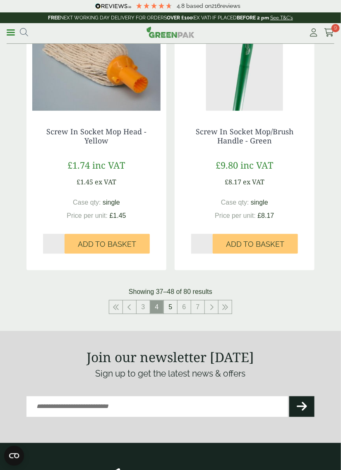
click at [171, 307] on link "5" at bounding box center [170, 307] width 13 height 13
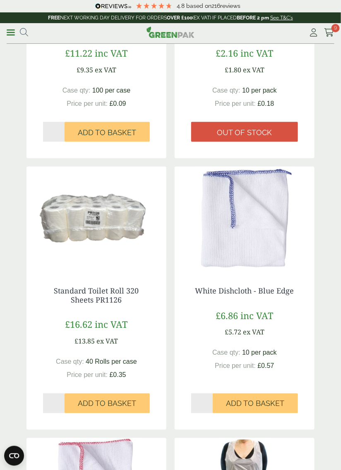
scroll to position [767, 0]
click at [105, 398] on button "Add to Basket" at bounding box center [107, 404] width 85 height 20
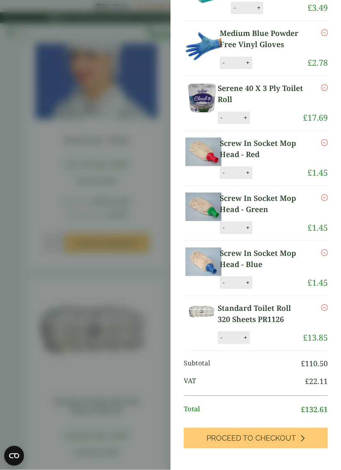
scroll to position [228, 0]
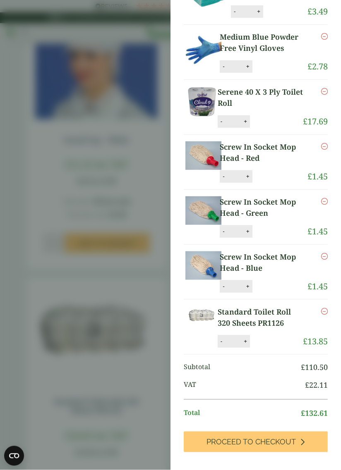
click at [322, 93] on icon "Remove this item" at bounding box center [324, 91] width 7 height 7
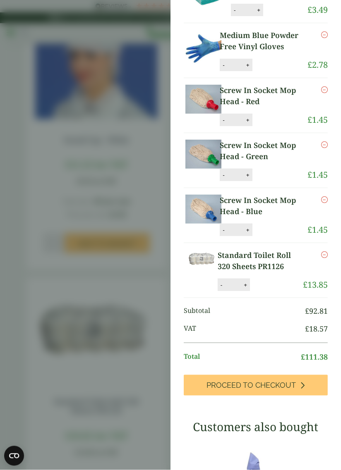
scroll to position [262, 0]
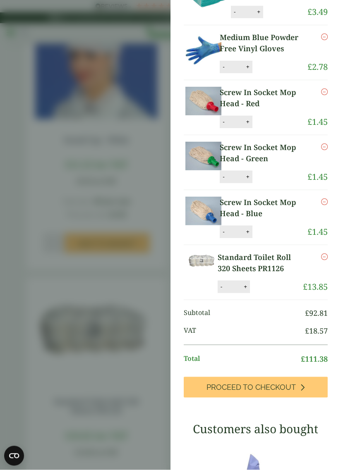
click at [39, 224] on aside "Item removed My Basket Medium Kraft Carry Pack - Full Case Medium Kraft Carry P…" at bounding box center [170, 235] width 341 height 470
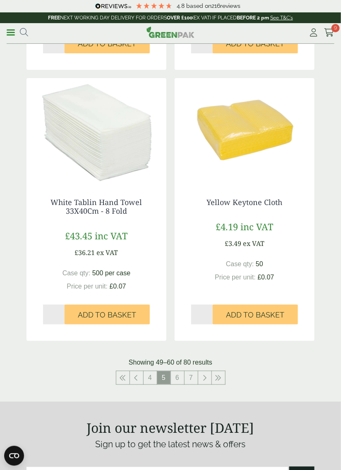
scroll to position [1399, 0]
click at [206, 377] on icon at bounding box center [205, 377] width 4 height 7
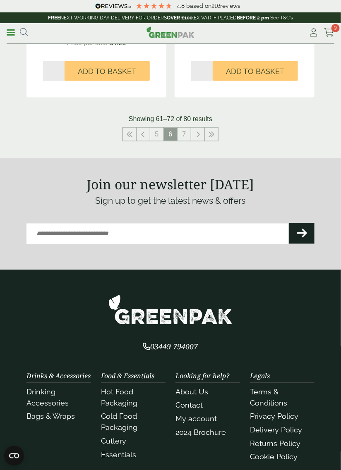
scroll to position [1650, 0]
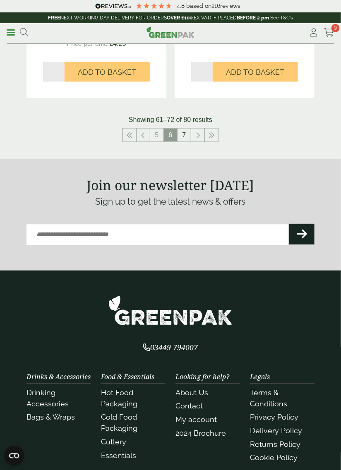
click at [187, 136] on link "7" at bounding box center [184, 135] width 13 height 13
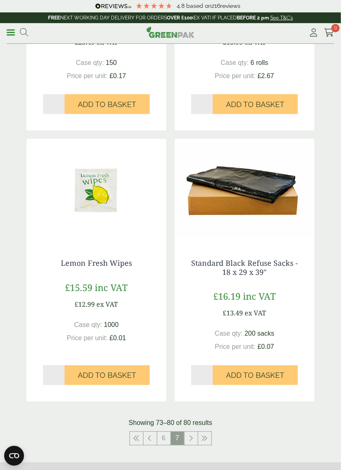
scroll to position [808, 0]
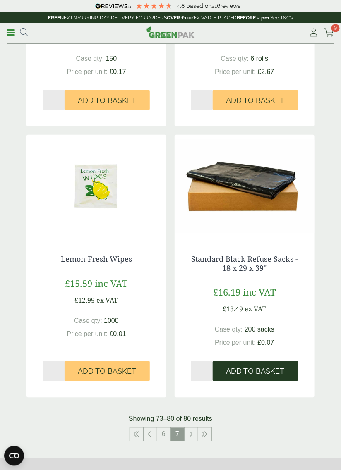
click at [250, 369] on span "Add to Basket" at bounding box center [255, 371] width 58 height 9
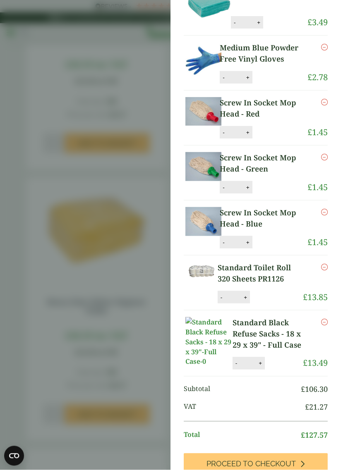
scroll to position [272, 0]
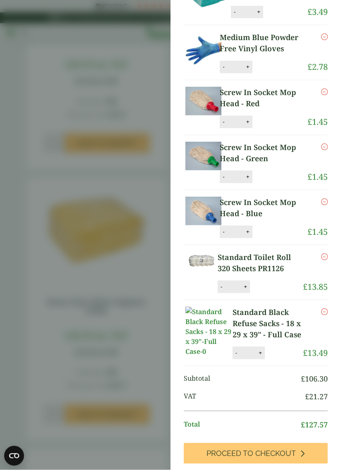
click at [34, 219] on aside "Standard Black Refuse Sacks - 18 x 29 x 39" - Full Case (GP3530002) - Added to …" at bounding box center [170, 235] width 341 height 470
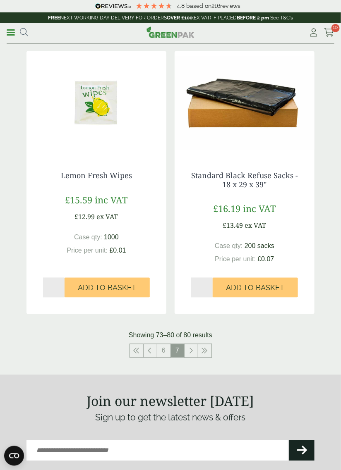
scroll to position [892, 0]
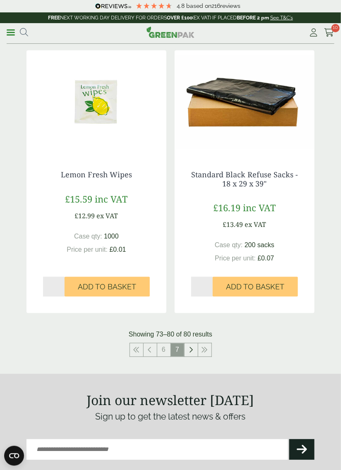
click at [190, 353] on icon at bounding box center [191, 350] width 4 height 7
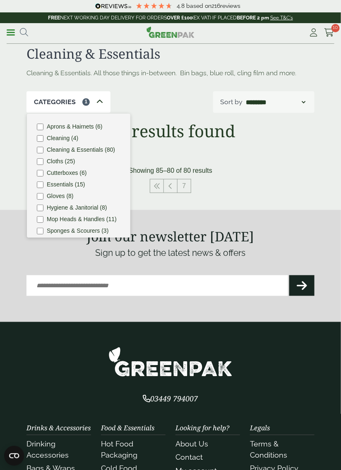
scroll to position [7, 0]
click at [156, 186] on icon at bounding box center [157, 186] width 7 height 7
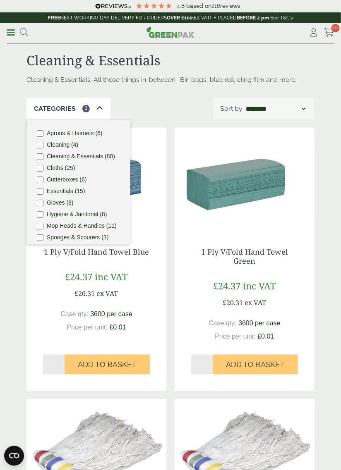
click at [14, 34] on link "Menu" at bounding box center [11, 32] width 8 height 8
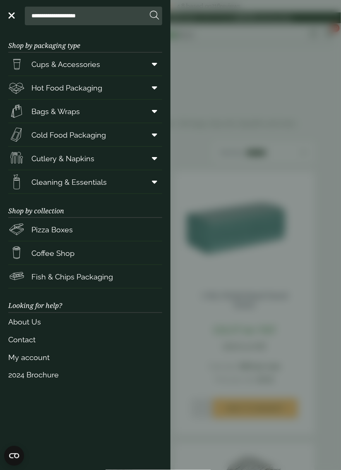
click at [156, 65] on icon at bounding box center [154, 64] width 5 height 8
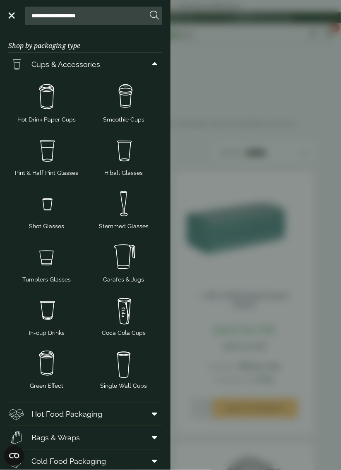
click at [126, 262] on img at bounding box center [124, 257] width 70 height 33
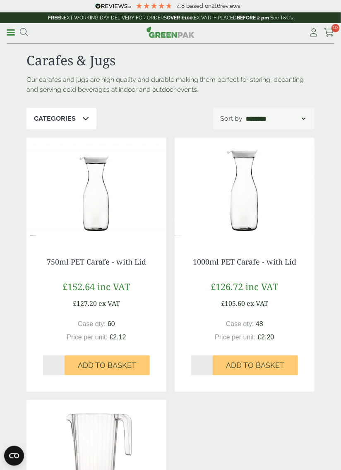
click at [11, 34] on link "Menu" at bounding box center [11, 32] width 8 height 8
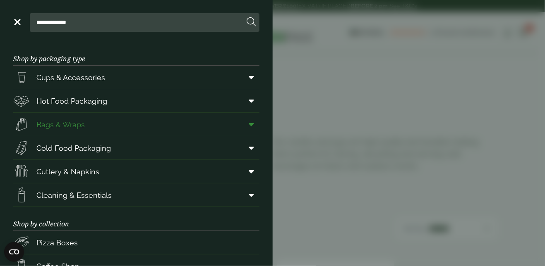
click at [248, 127] on span at bounding box center [250, 125] width 19 height 16
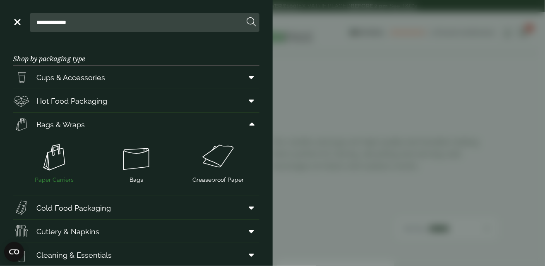
click at [58, 164] on img at bounding box center [54, 157] width 75 height 33
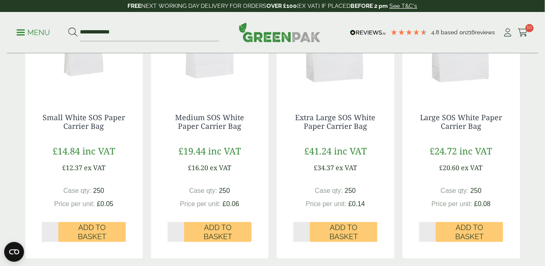
scroll to position [199, 0]
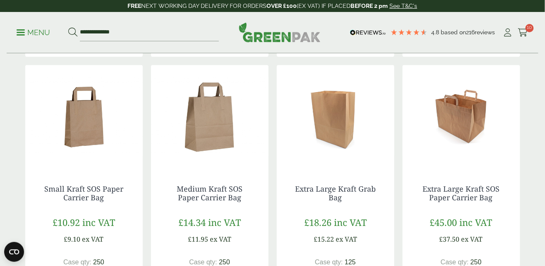
click at [86, 124] on img at bounding box center [84, 116] width 118 height 103
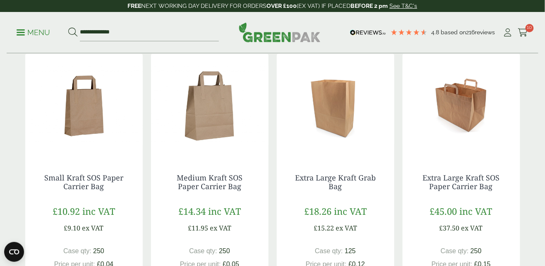
scroll to position [428, 0]
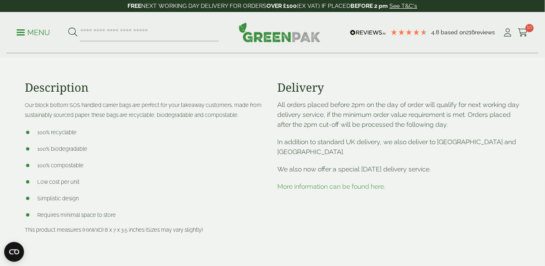
click at [371, 187] on link "More information can be found here." at bounding box center [332, 187] width 108 height 8
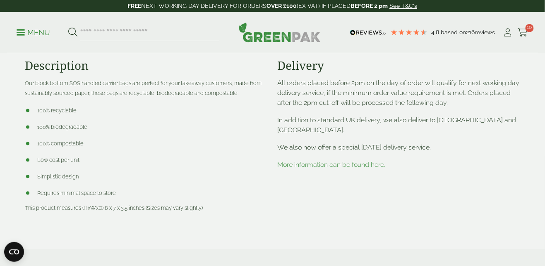
scroll to position [374, 0]
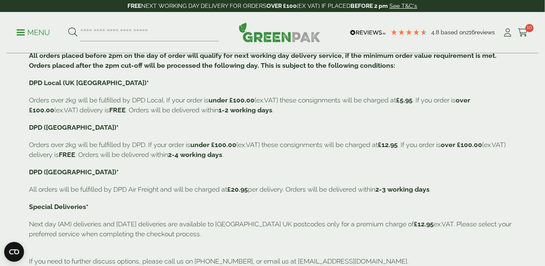
scroll to position [159, 0]
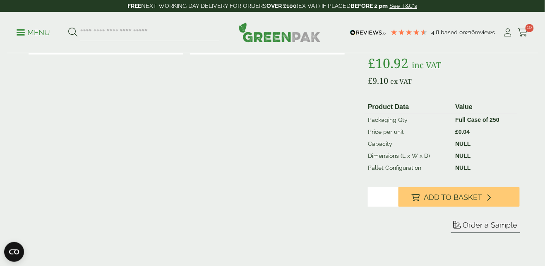
scroll to position [133, 0]
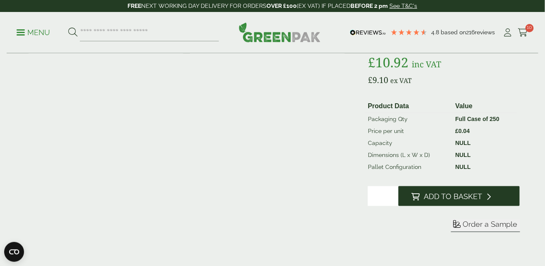
click at [461, 197] on span "Add to Basket" at bounding box center [453, 196] width 58 height 9
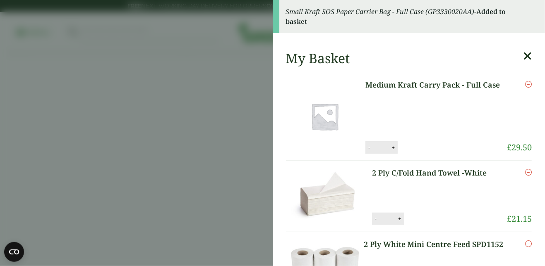
click at [527, 51] on icon at bounding box center [527, 56] width 9 height 12
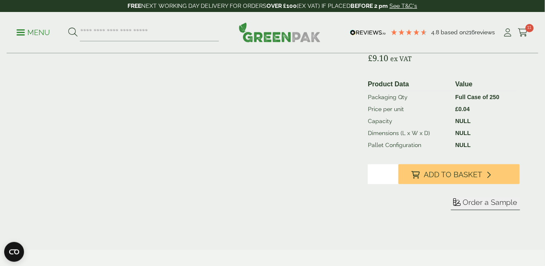
scroll to position [160, 0]
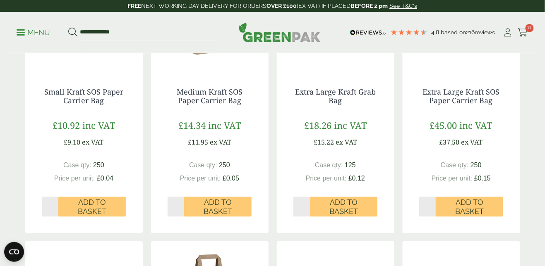
scroll to position [499, 0]
click at [206, 96] on link "Medium Kraft SOS Paper Carrier Bag" at bounding box center [210, 95] width 66 height 19
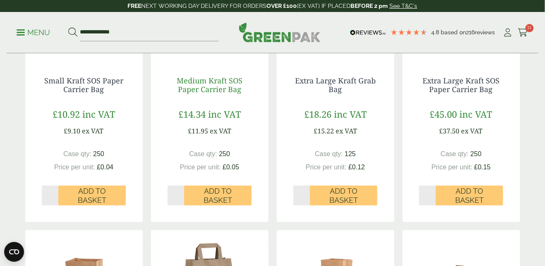
scroll to position [526, 0]
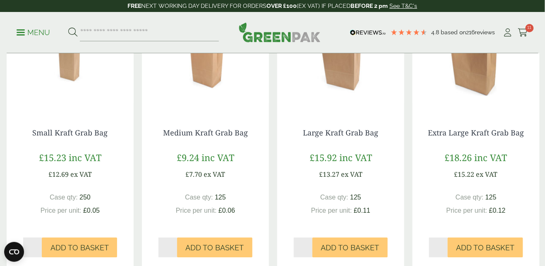
scroll to position [643, 0]
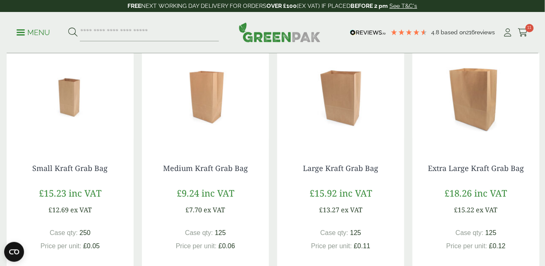
click at [479, 107] on img at bounding box center [476, 95] width 127 height 103
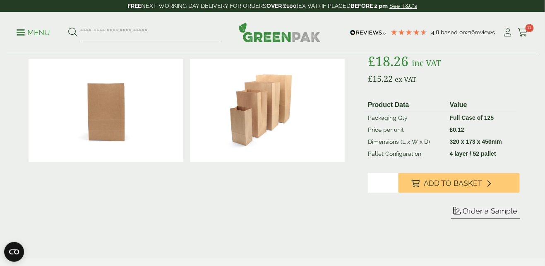
scroll to position [136, 0]
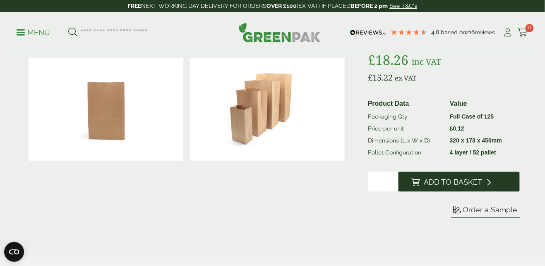
click at [449, 180] on span "Add to Basket" at bounding box center [453, 182] width 58 height 9
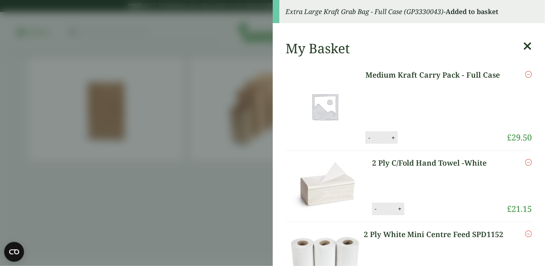
click at [518, 48] on div "My Basket" at bounding box center [409, 49] width 246 height 16
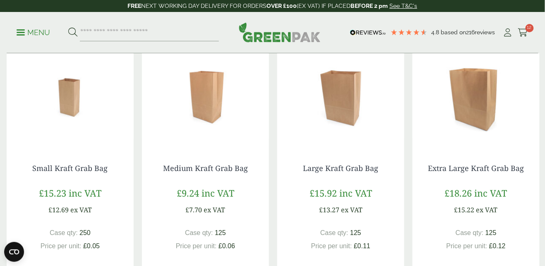
click at [202, 104] on img at bounding box center [205, 95] width 127 height 103
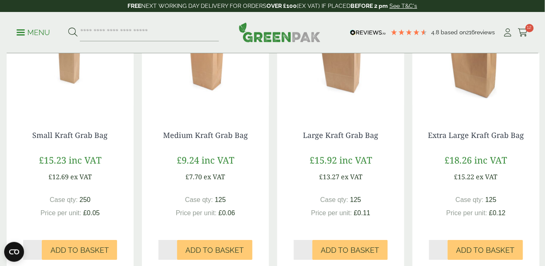
scroll to position [676, 0]
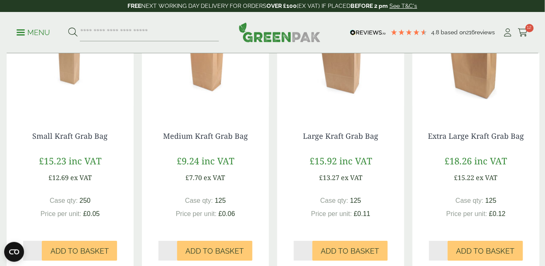
click at [20, 32] on span at bounding box center [21, 32] width 8 height 1
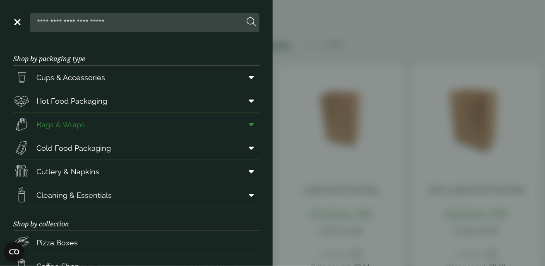
click at [257, 124] on span at bounding box center [250, 125] width 19 height 16
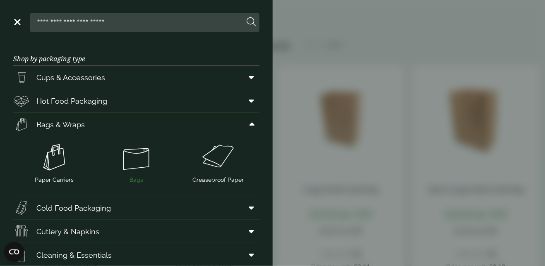
click at [130, 161] on img at bounding box center [135, 157] width 75 height 33
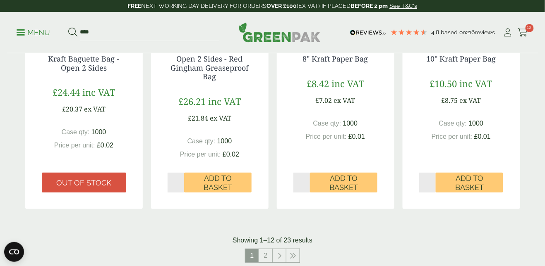
scroll to position [807, 0]
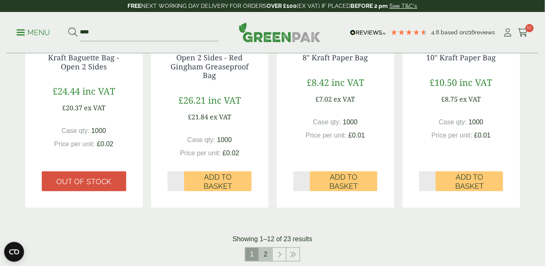
click at [265, 258] on link "2" at bounding box center [265, 254] width 13 height 13
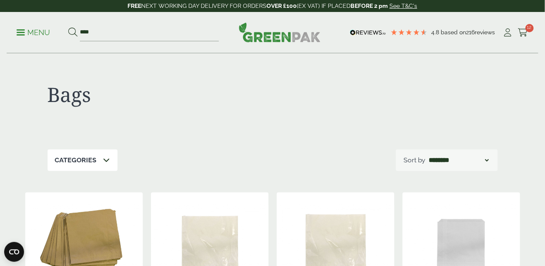
click at [21, 32] on span at bounding box center [21, 32] width 8 height 1
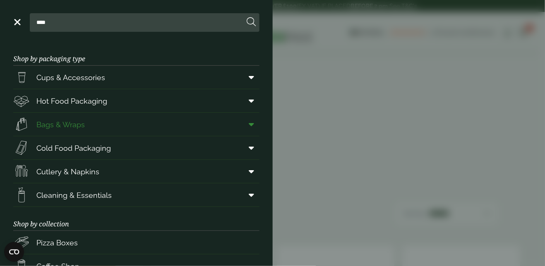
click at [257, 126] on span at bounding box center [250, 125] width 19 height 16
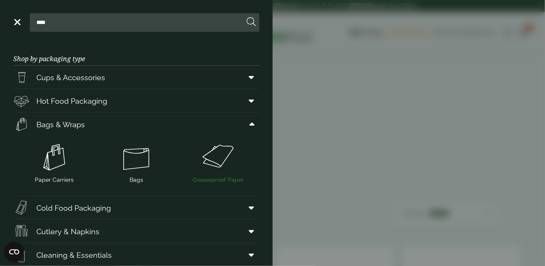
click at [217, 163] on img at bounding box center [217, 157] width 75 height 33
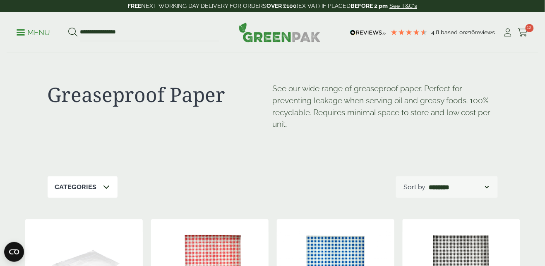
click at [18, 34] on link "Menu" at bounding box center [34, 32] width 34 height 8
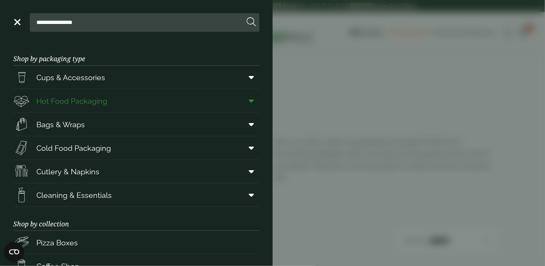
click at [252, 101] on icon at bounding box center [251, 101] width 5 height 8
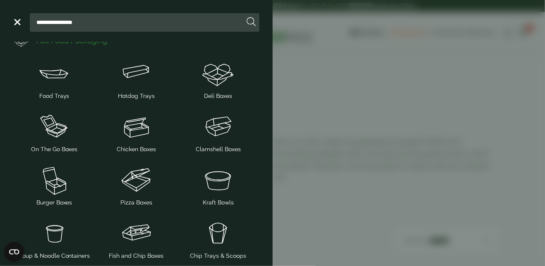
scroll to position [60, 0]
click at [46, 132] on img at bounding box center [54, 127] width 75 height 33
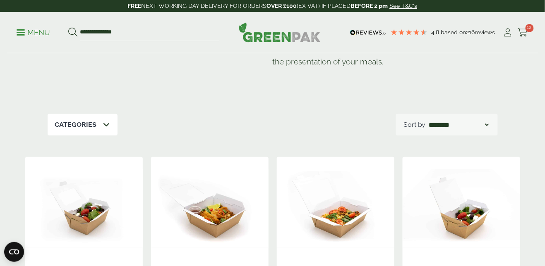
scroll to position [61, 0]
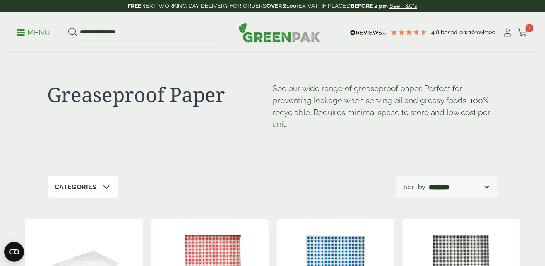
click at [20, 30] on link "Menu" at bounding box center [34, 32] width 34 height 8
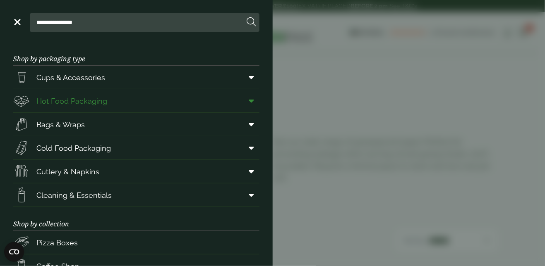
click at [111, 103] on link "Hot Food Packaging" at bounding box center [136, 100] width 246 height 23
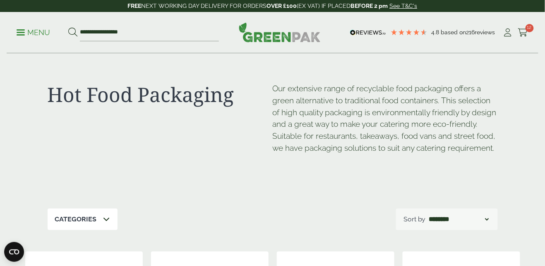
click at [105, 221] on icon at bounding box center [106, 219] width 7 height 7
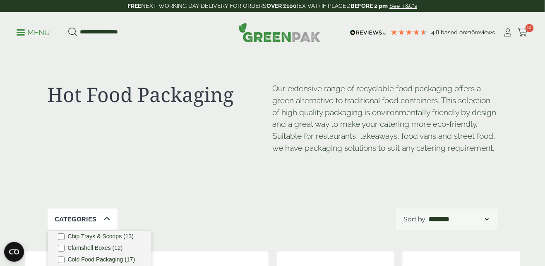
scroll to position [78, 0]
click at [119, 259] on label "Cold Food Packaging (17)" at bounding box center [101, 259] width 67 height 6
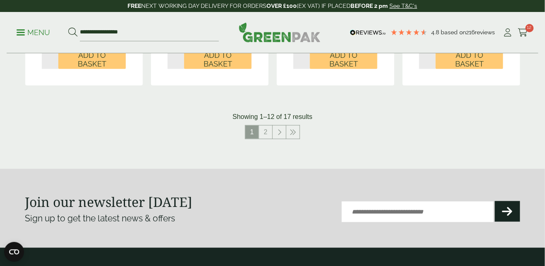
scroll to position [981, 0]
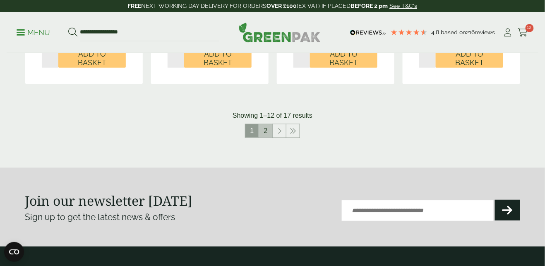
click at [263, 132] on link "2" at bounding box center [265, 131] width 13 height 13
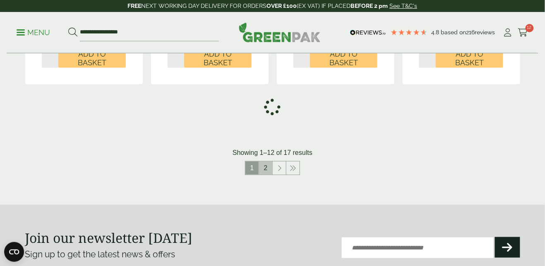
scroll to position [883, 0]
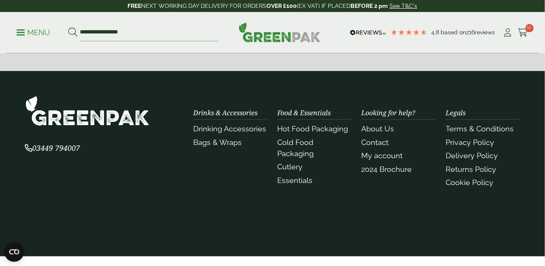
click at [20, 30] on link "Menu" at bounding box center [34, 32] width 34 height 8
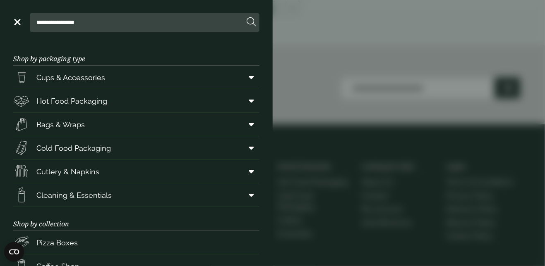
click at [55, 25] on input "**********" at bounding box center [138, 22] width 211 height 17
click at [111, 24] on input "**********" at bounding box center [138, 22] width 211 height 17
type input "***"
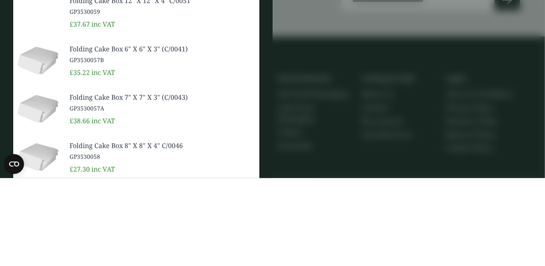
type input "****"
click at [86, 135] on span "Folding Cake Box 6" X 6" X 3" (C/0041)" at bounding box center [161, 137] width 183 height 10
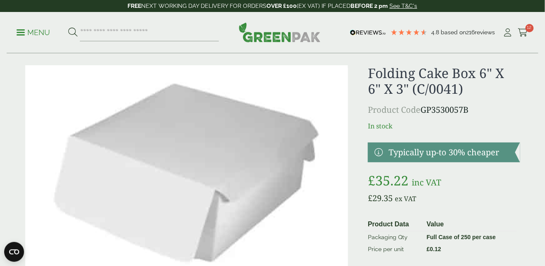
scroll to position [14, 0]
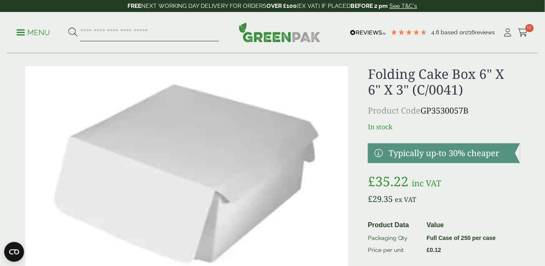
click at [89, 29] on input "search" at bounding box center [149, 32] width 139 height 17
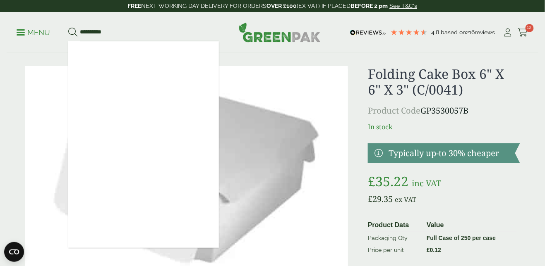
type input "**********"
click at [68, 27] on button at bounding box center [72, 32] width 9 height 11
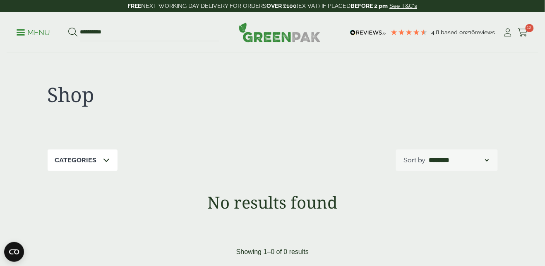
click at [17, 33] on span at bounding box center [21, 32] width 8 height 1
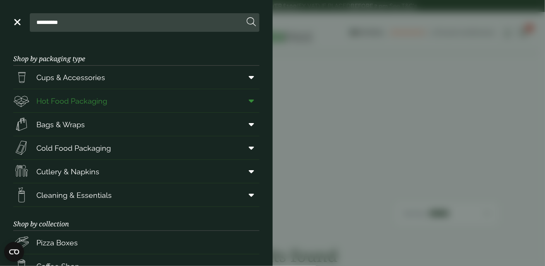
click at [256, 93] on span at bounding box center [250, 101] width 19 height 16
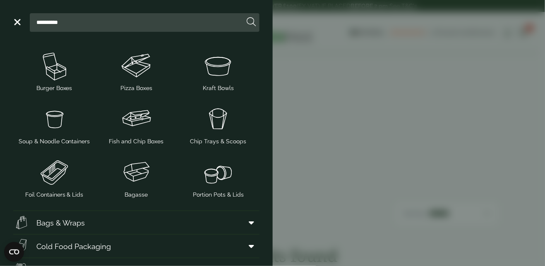
scroll to position [175, 0]
click at [143, 172] on img at bounding box center [135, 172] width 75 height 33
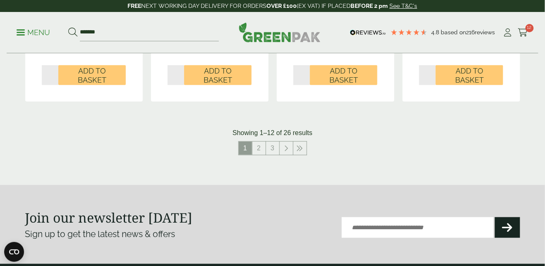
scroll to position [944, 0]
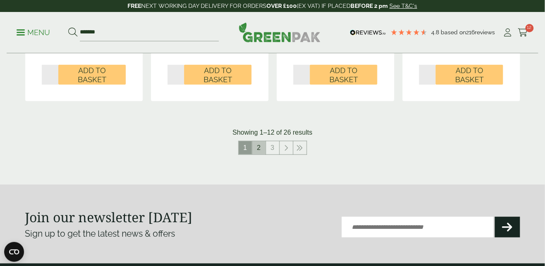
click at [259, 149] on link "2" at bounding box center [258, 148] width 13 height 13
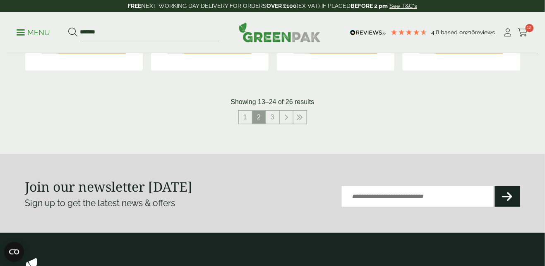
scroll to position [976, 0]
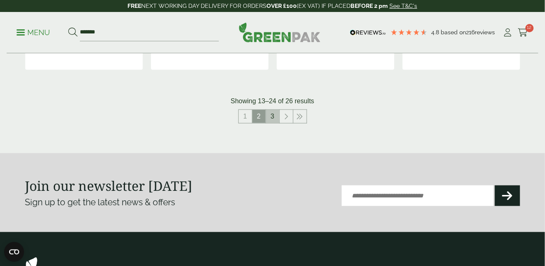
click at [272, 114] on link "3" at bounding box center [272, 116] width 13 height 13
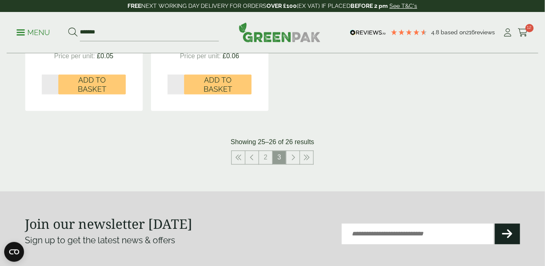
scroll to position [377, 0]
click at [239, 157] on icon at bounding box center [238, 158] width 7 height 7
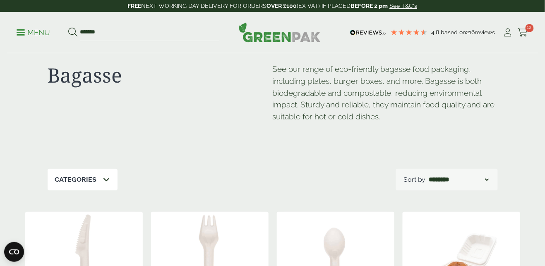
scroll to position [19, 0]
click at [106, 178] on icon at bounding box center [106, 180] width 7 height 7
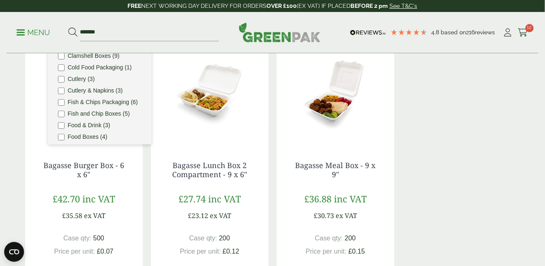
scroll to position [191, 0]
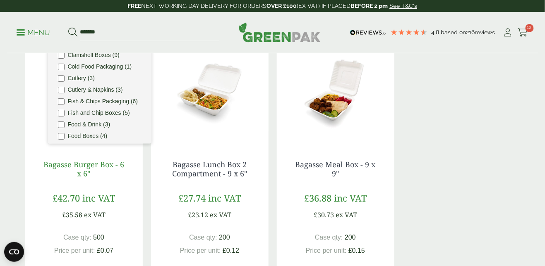
click at [73, 167] on link "Bagasse Burger Box - 6 x 6"" at bounding box center [83, 169] width 81 height 19
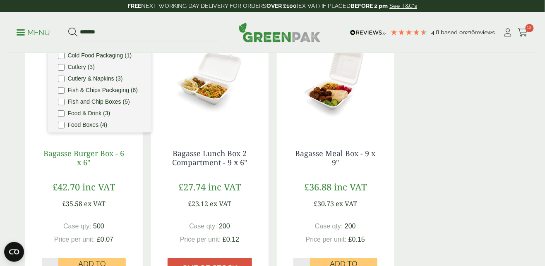
scroll to position [218, 0]
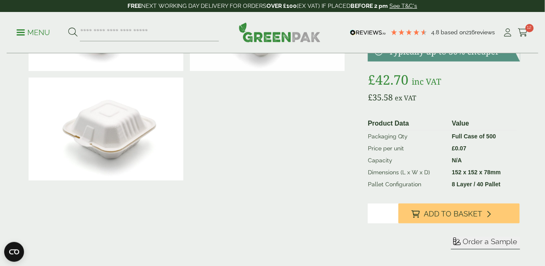
scroll to position [118, 0]
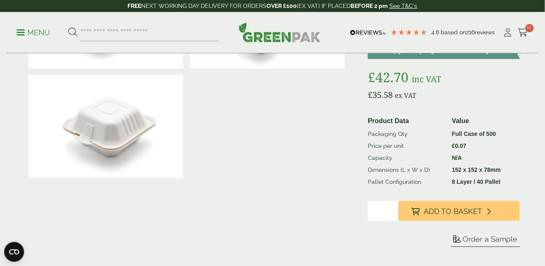
click at [20, 32] on span at bounding box center [21, 32] width 8 height 1
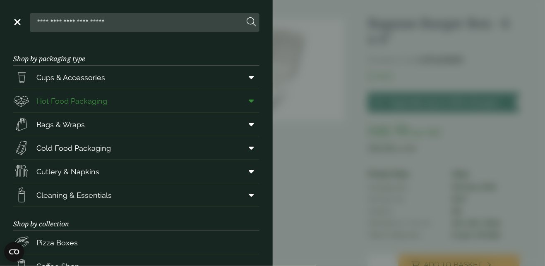
click at [99, 102] on span "Hot Food Packaging" at bounding box center [71, 101] width 71 height 11
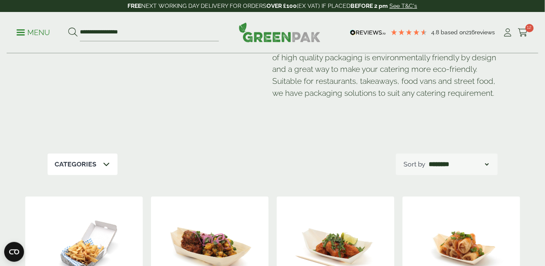
scroll to position [54, 0]
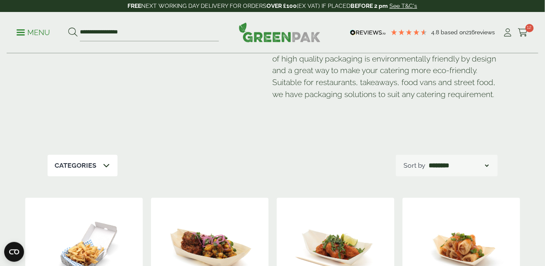
click at [105, 166] on icon at bounding box center [106, 165] width 7 height 7
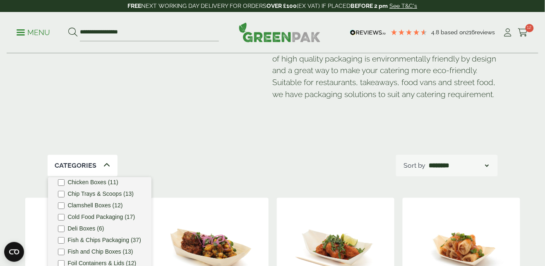
scroll to position [69, 0]
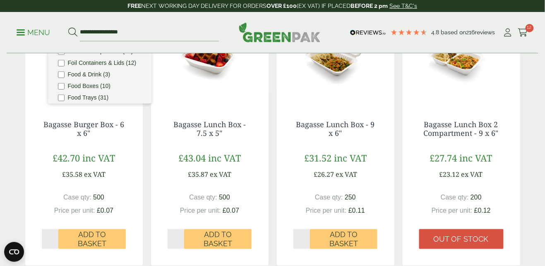
scroll to position [252, 0]
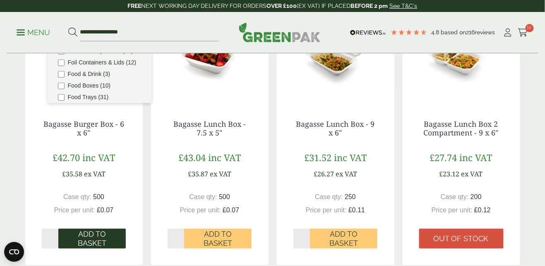
click at [93, 240] on span "Add to Basket" at bounding box center [92, 239] width 56 height 18
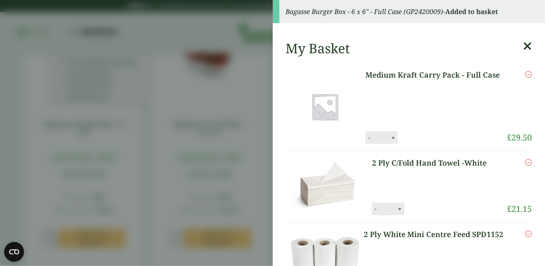
click at [528, 47] on icon at bounding box center [527, 47] width 9 height 12
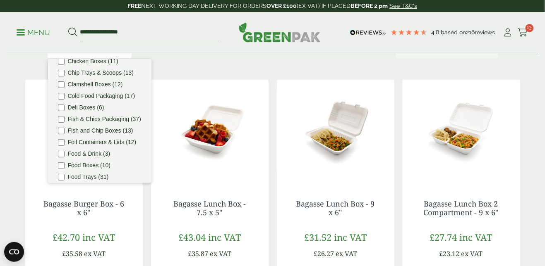
scroll to position [176, 0]
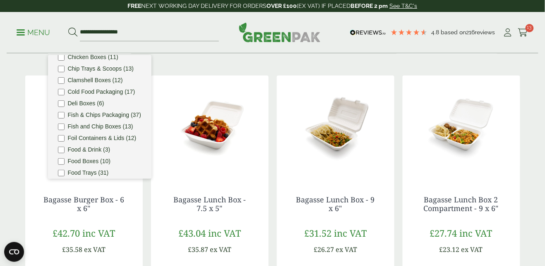
click at [82, 172] on label "Food Trays (31)" at bounding box center [88, 173] width 41 height 6
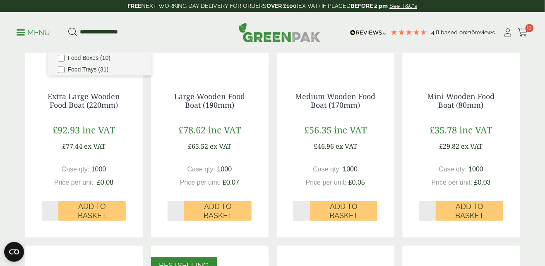
scroll to position [0, 0]
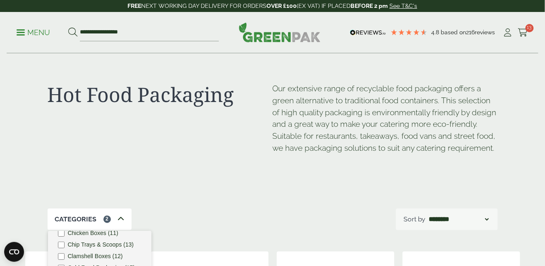
click at [24, 34] on link "Menu" at bounding box center [34, 32] width 34 height 8
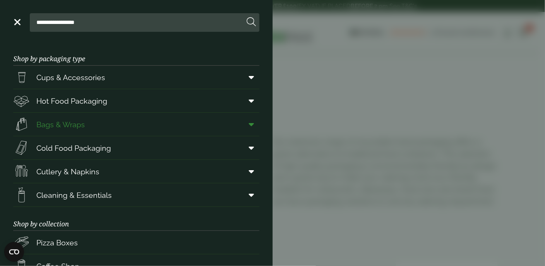
click at [53, 126] on span "Bags & Wraps" at bounding box center [60, 124] width 48 height 11
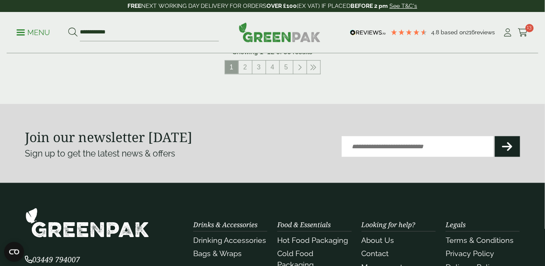
scroll to position [1033, 0]
click at [246, 70] on link "2" at bounding box center [245, 67] width 13 height 13
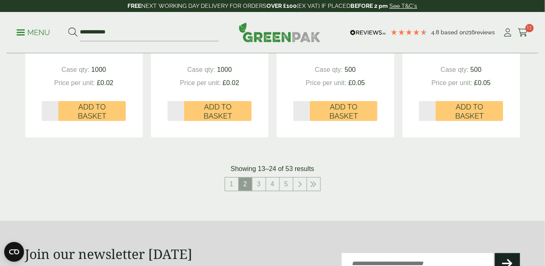
scroll to position [897, 0]
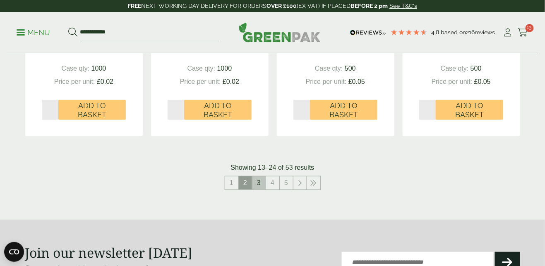
click at [259, 180] on link "3" at bounding box center [258, 183] width 13 height 13
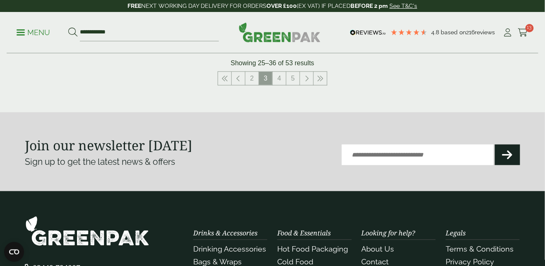
scroll to position [1002, 0]
click at [280, 79] on link "4" at bounding box center [279, 78] width 13 height 13
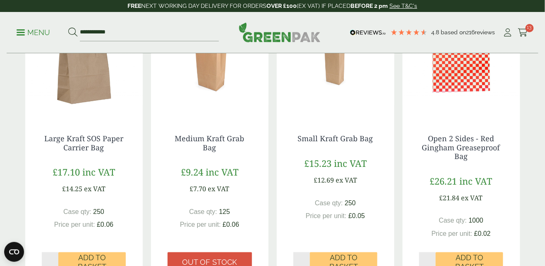
scroll to position [205, 0]
click at [530, 28] on span "13" at bounding box center [529, 28] width 8 height 8
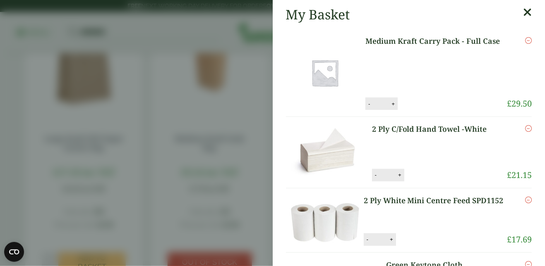
click at [530, 43] on icon "Remove this item" at bounding box center [528, 40] width 7 height 7
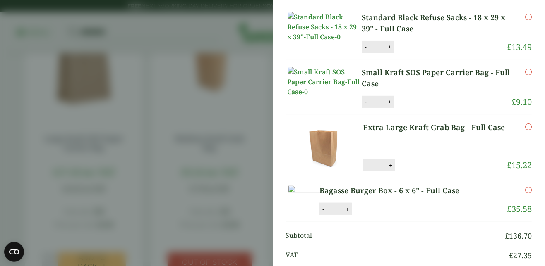
scroll to position [608, 0]
click at [249, 116] on aside "My Basket 2 Ply C/Fold Hand Towel -White 2 Ply C/Fold Hand Towel -White quantit…" at bounding box center [272, 133] width 545 height 266
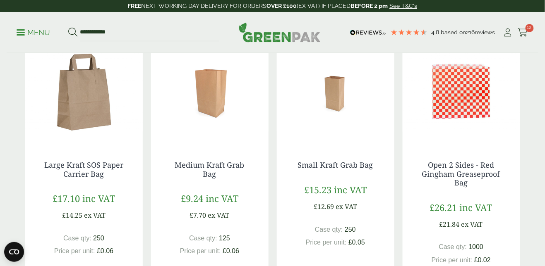
scroll to position [179, 0]
click at [334, 87] on img at bounding box center [336, 92] width 118 height 103
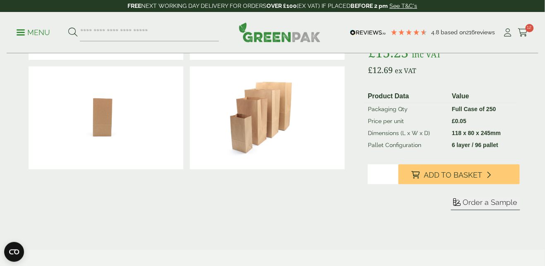
scroll to position [127, 0]
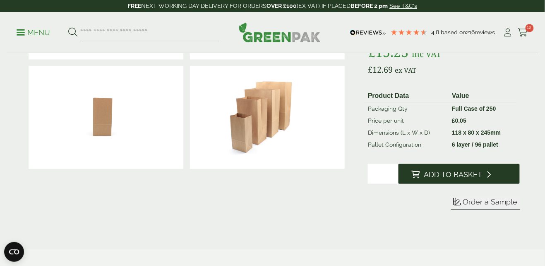
click at [458, 174] on span "Add to Basket" at bounding box center [453, 174] width 58 height 9
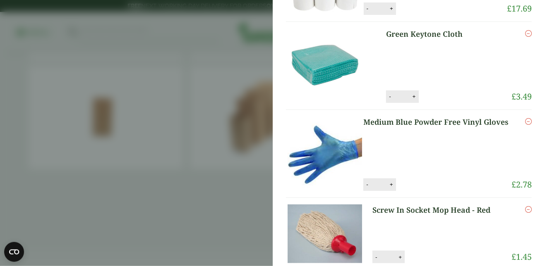
scroll to position [0, 0]
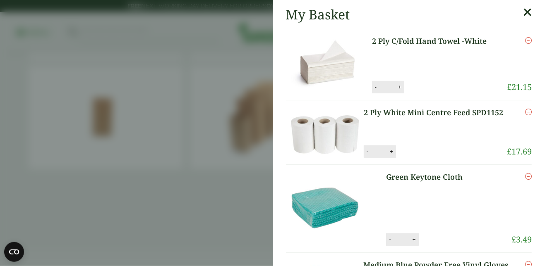
click at [530, 11] on icon at bounding box center [527, 13] width 9 height 12
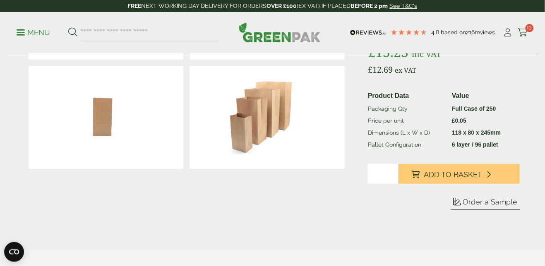
click at [18, 32] on span at bounding box center [21, 32] width 8 height 1
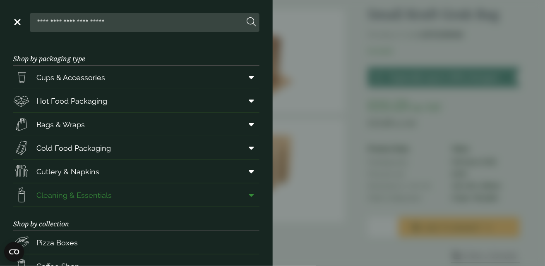
click at [243, 195] on span at bounding box center [250, 195] width 19 height 16
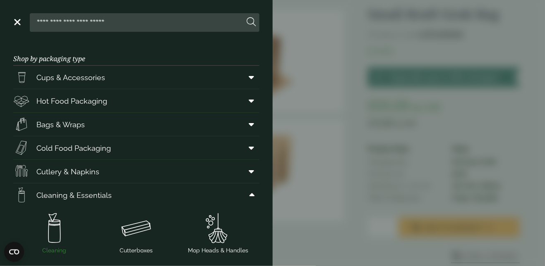
click at [61, 235] on img at bounding box center [54, 228] width 75 height 33
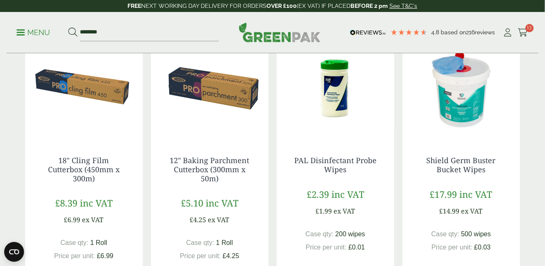
scroll to position [439, 0]
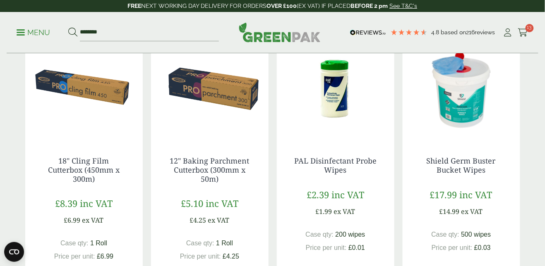
click at [459, 83] on img at bounding box center [462, 88] width 118 height 103
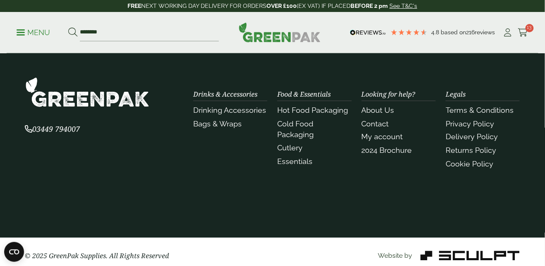
scroll to position [1132, 0]
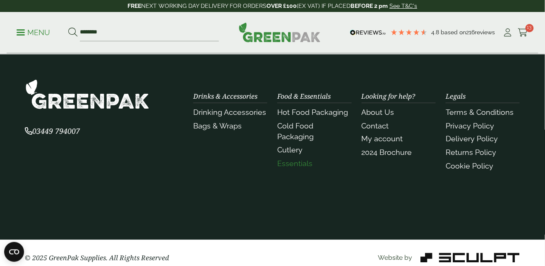
click at [285, 160] on link "Essentials" at bounding box center [294, 164] width 35 height 9
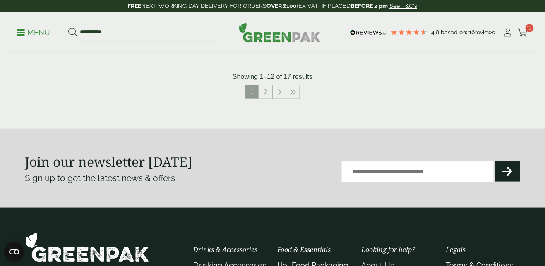
scroll to position [1008, 0]
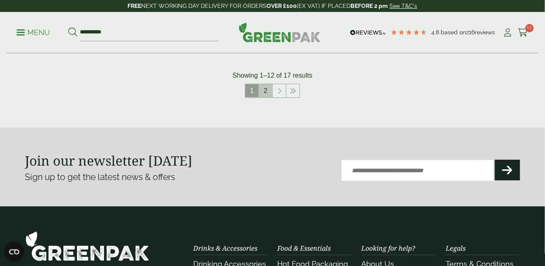
click at [264, 89] on link "2" at bounding box center [265, 90] width 13 height 13
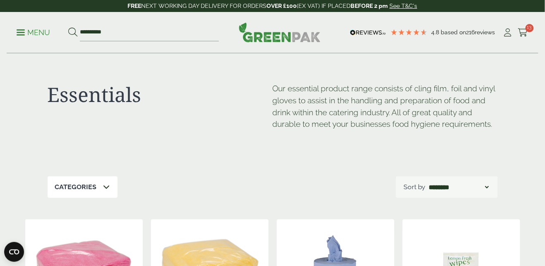
click at [20, 32] on span at bounding box center [21, 32] width 8 height 1
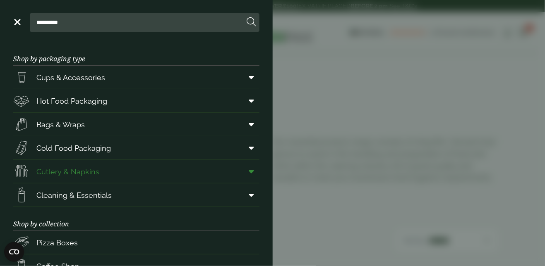
click at [246, 170] on span at bounding box center [250, 172] width 19 height 16
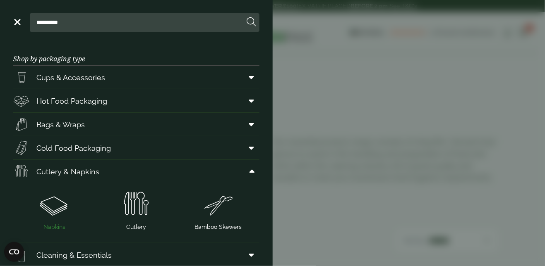
click at [62, 208] on img at bounding box center [54, 204] width 75 height 33
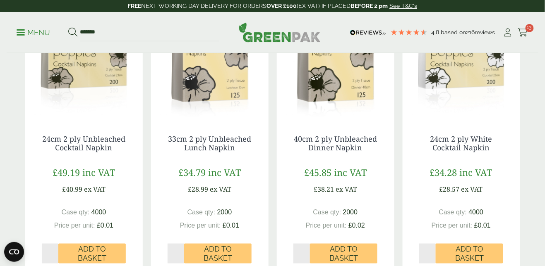
scroll to position [178, 0]
click at [456, 79] on img at bounding box center [462, 65] width 118 height 103
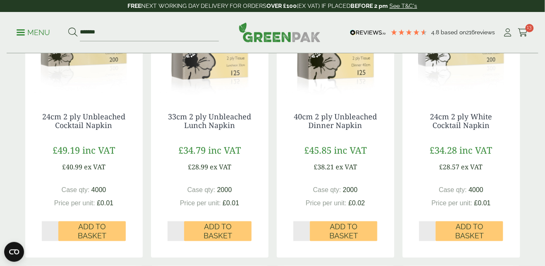
scroll to position [205, 0]
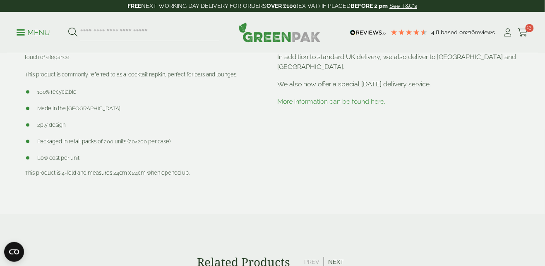
scroll to position [401, 0]
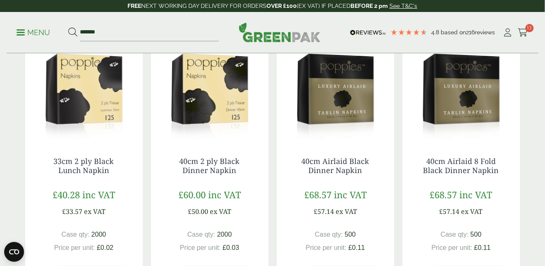
scroll to position [704, 0]
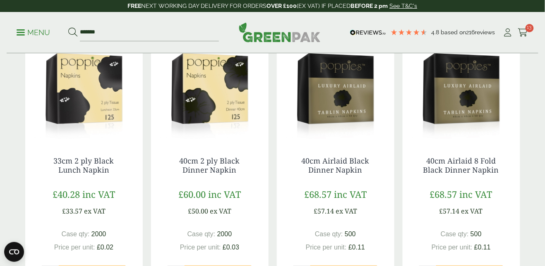
click at [343, 96] on img at bounding box center [336, 88] width 118 height 103
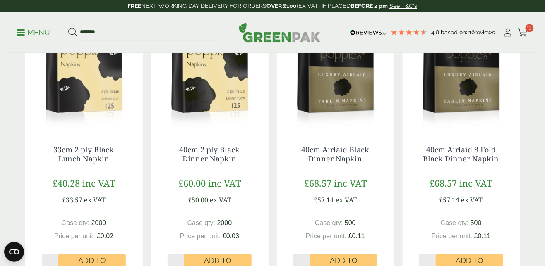
scroll to position [730, 0]
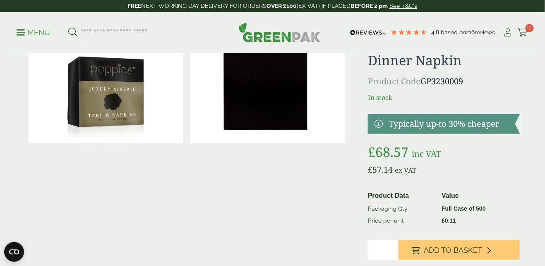
scroll to position [48, 0]
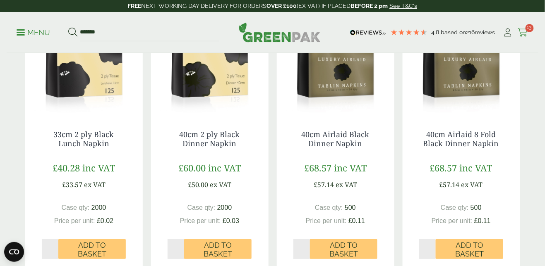
click at [522, 34] on icon at bounding box center [523, 33] width 10 height 8
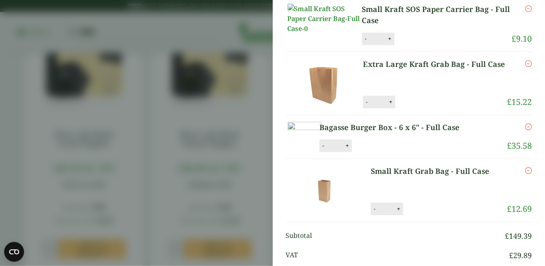
scroll to position [672, 0]
click at [252, 120] on aside "My Basket 2 Ply C/Fold Hand Towel -White 2 Ply C/Fold Hand Towel -White quantit…" at bounding box center [272, 133] width 545 height 266
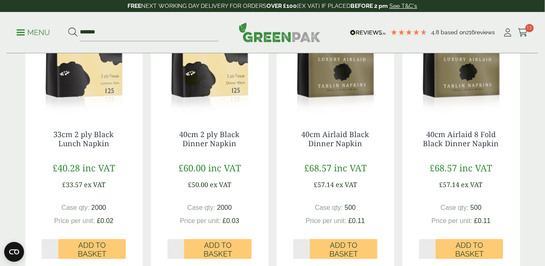
click at [20, 32] on span at bounding box center [21, 32] width 8 height 1
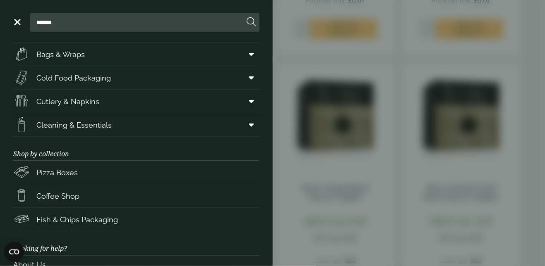
scroll to position [70, 0]
click at [64, 24] on input "*******" at bounding box center [138, 22] width 211 height 17
type input "*"
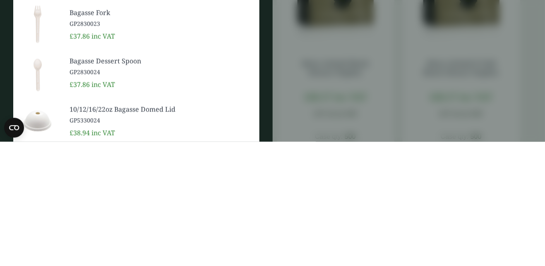
scroll to position [730, 0]
type input "***"
